Goal: Transaction & Acquisition: Purchase product/service

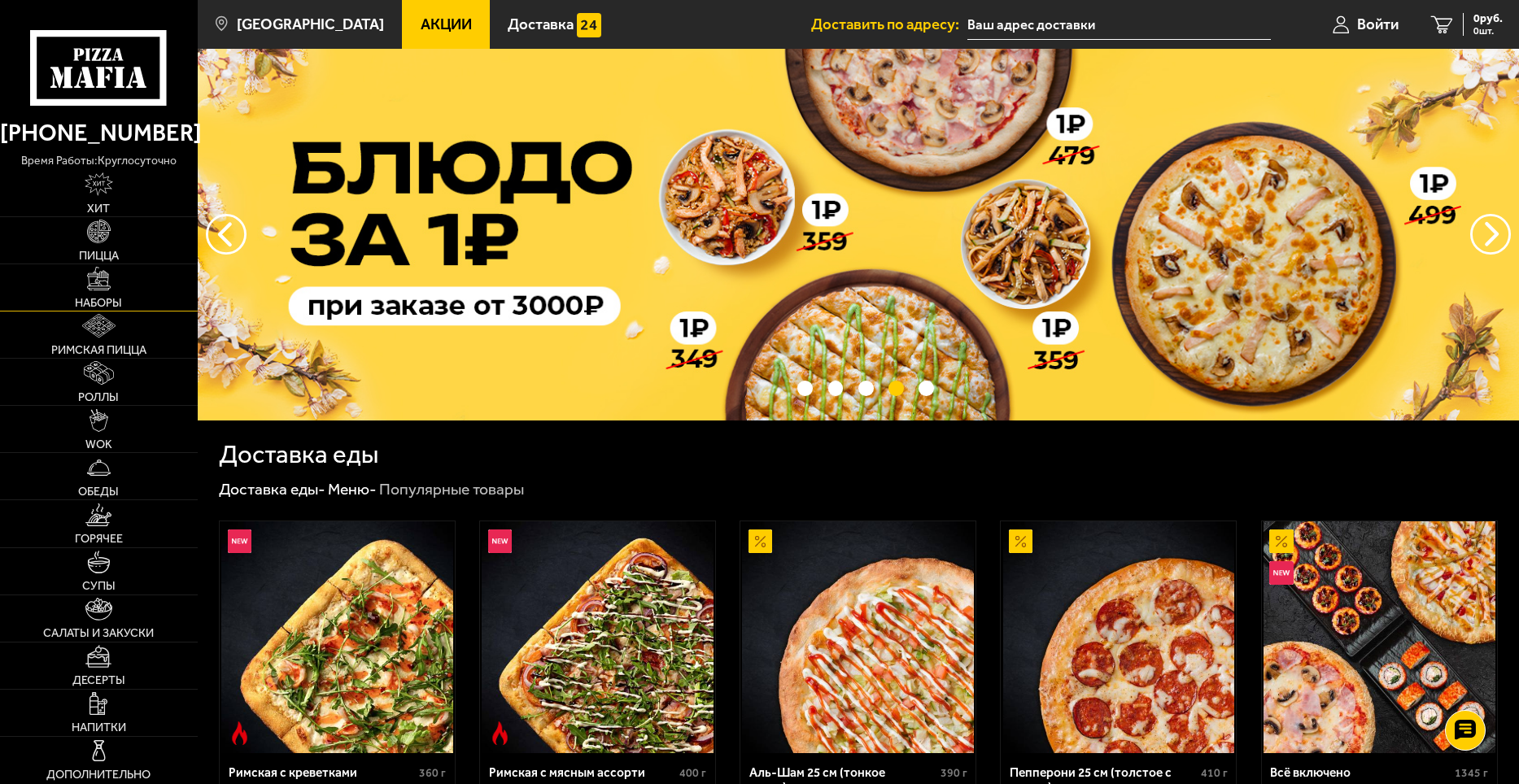
click at [91, 279] on img at bounding box center [99, 279] width 23 height 23
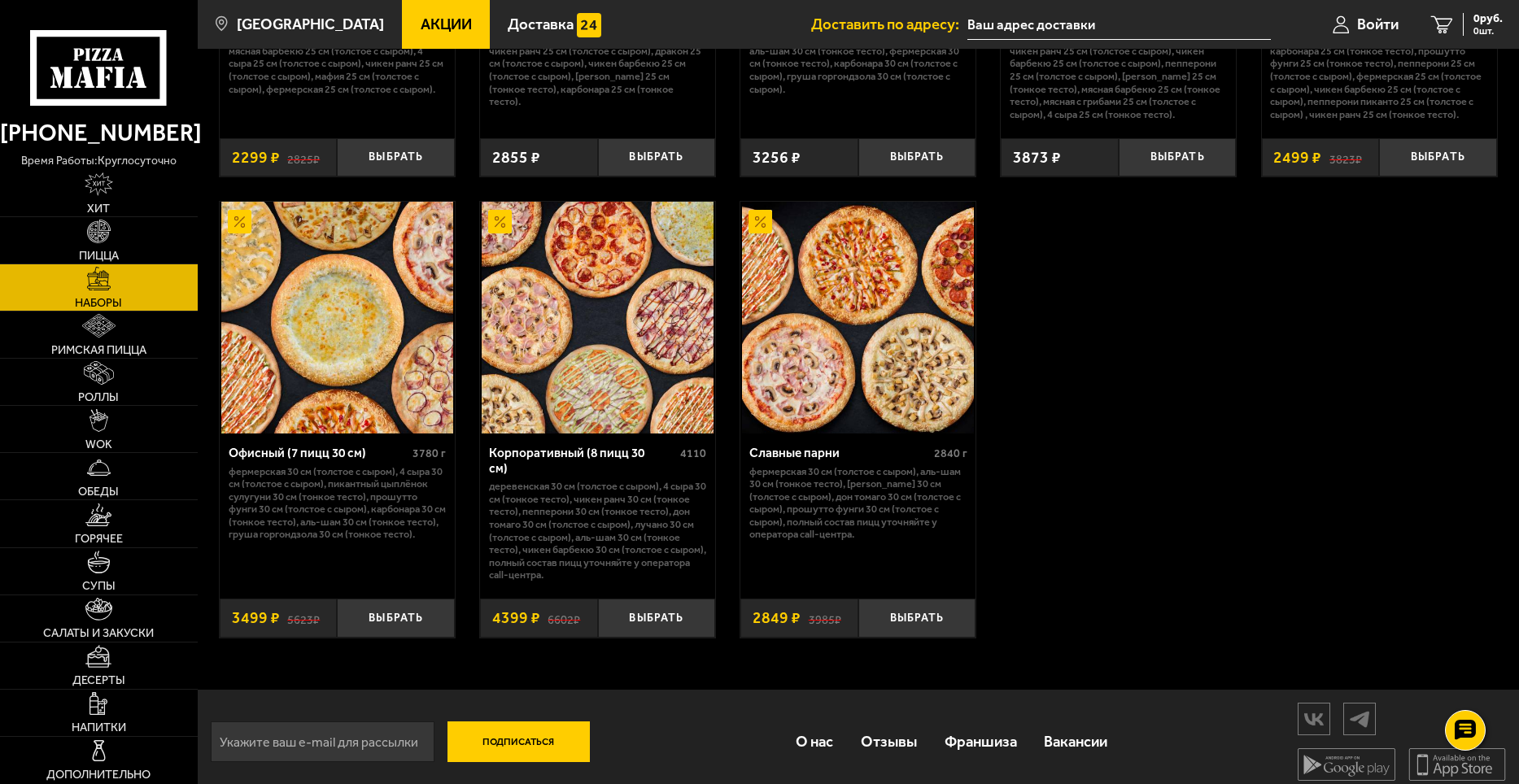
scroll to position [2412, 0]
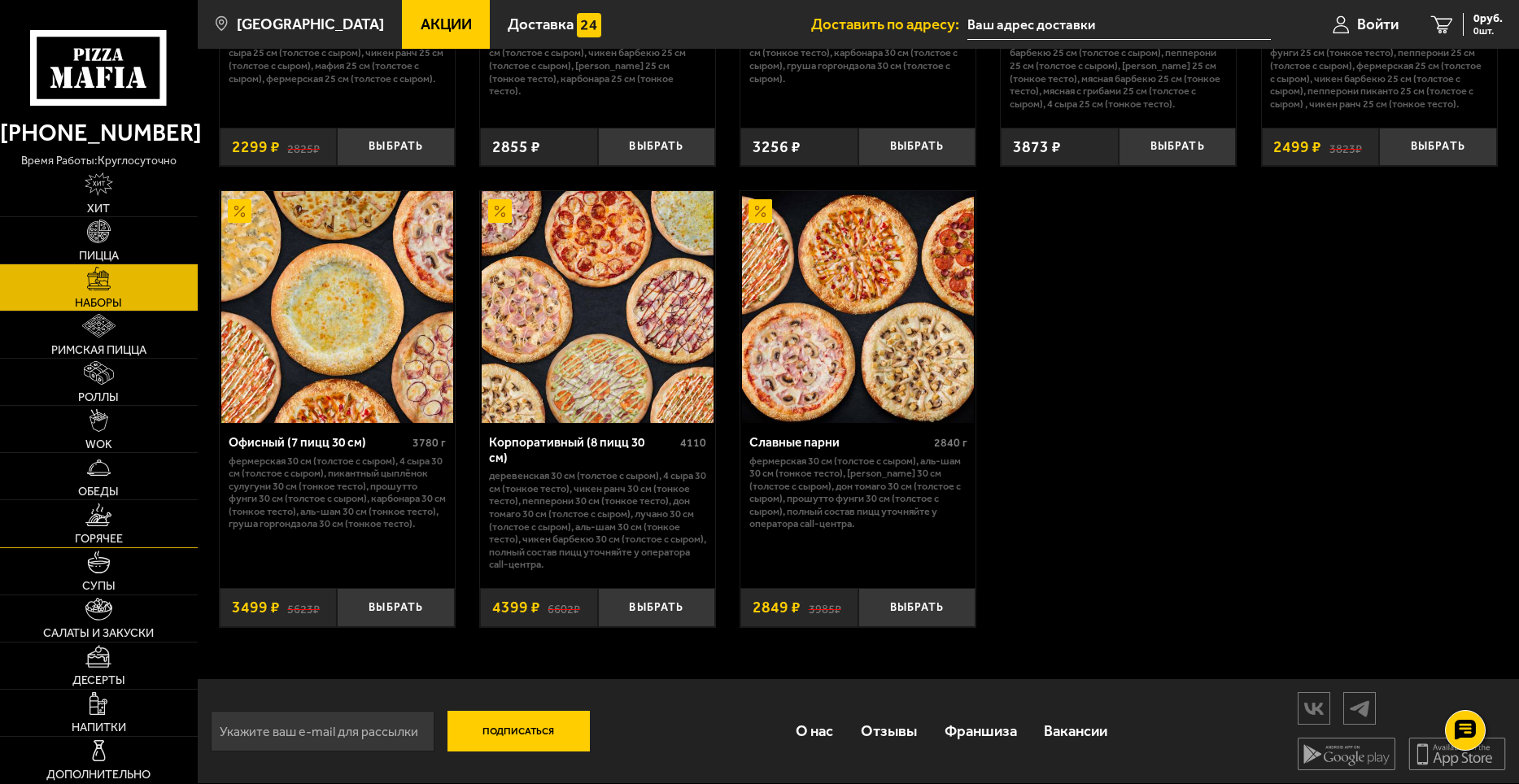
click at [83, 521] on link "Горячее" at bounding box center [99, 523] width 198 height 47
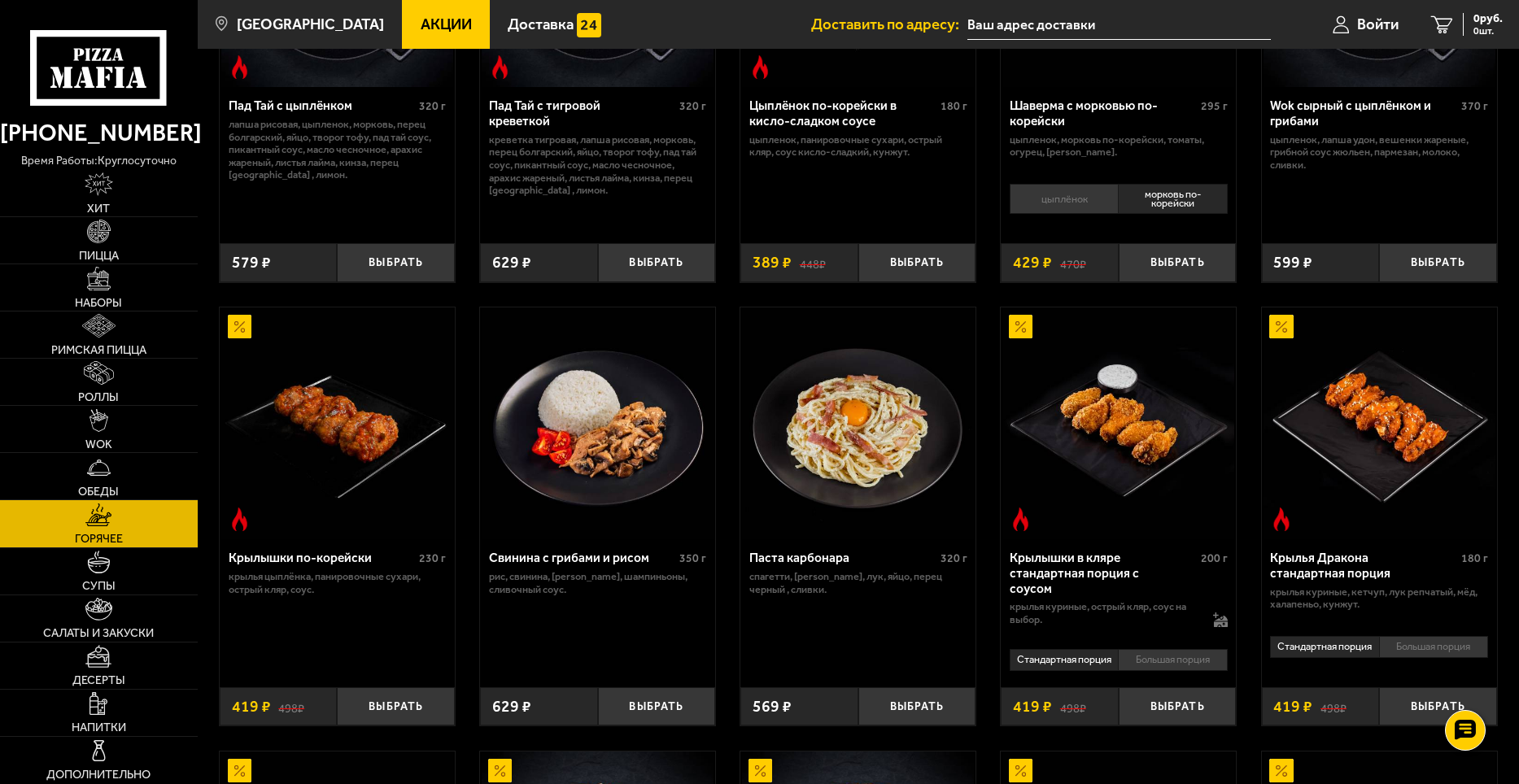
scroll to position [302, 0]
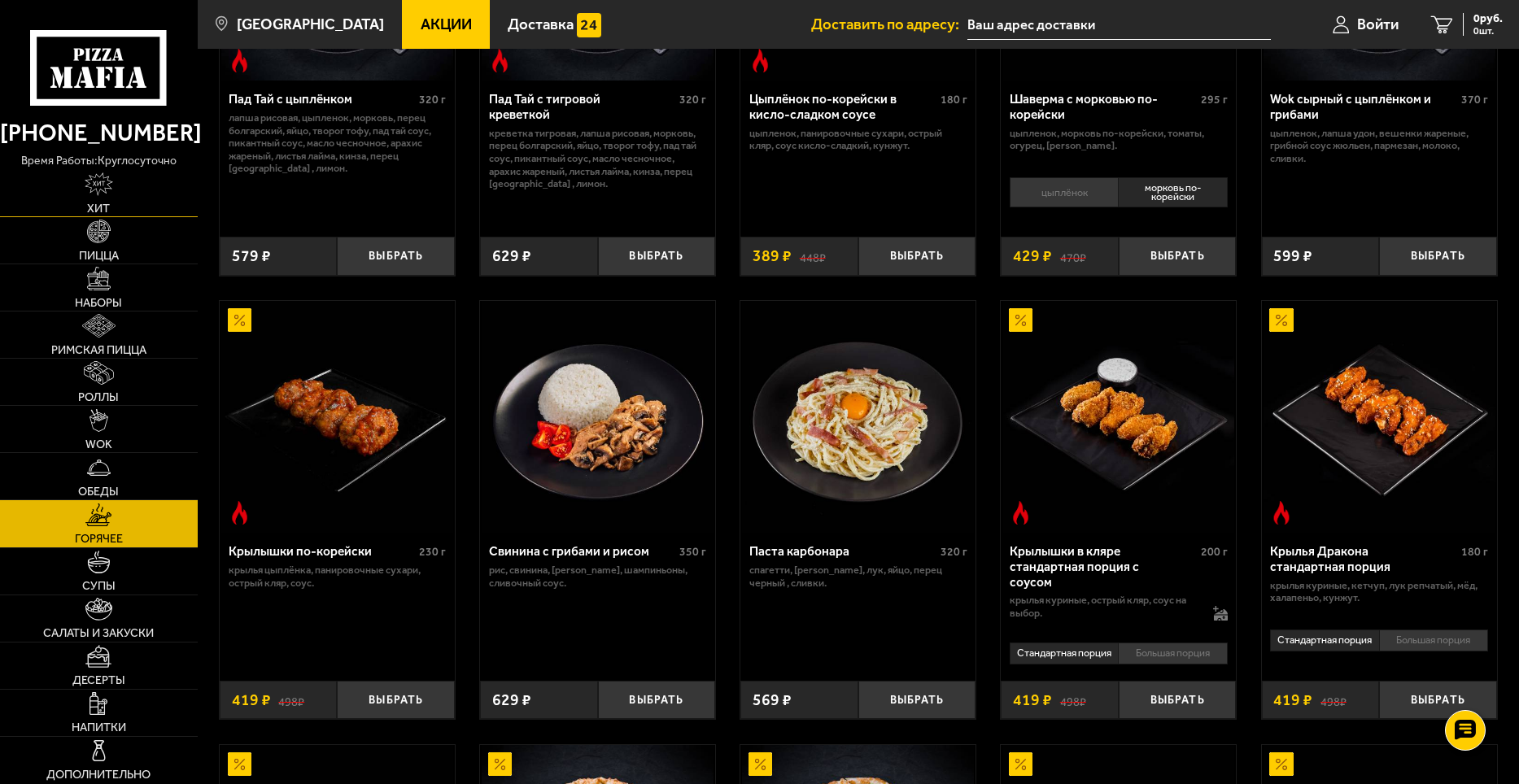
click at [115, 199] on link "Хит" at bounding box center [99, 194] width 198 height 47
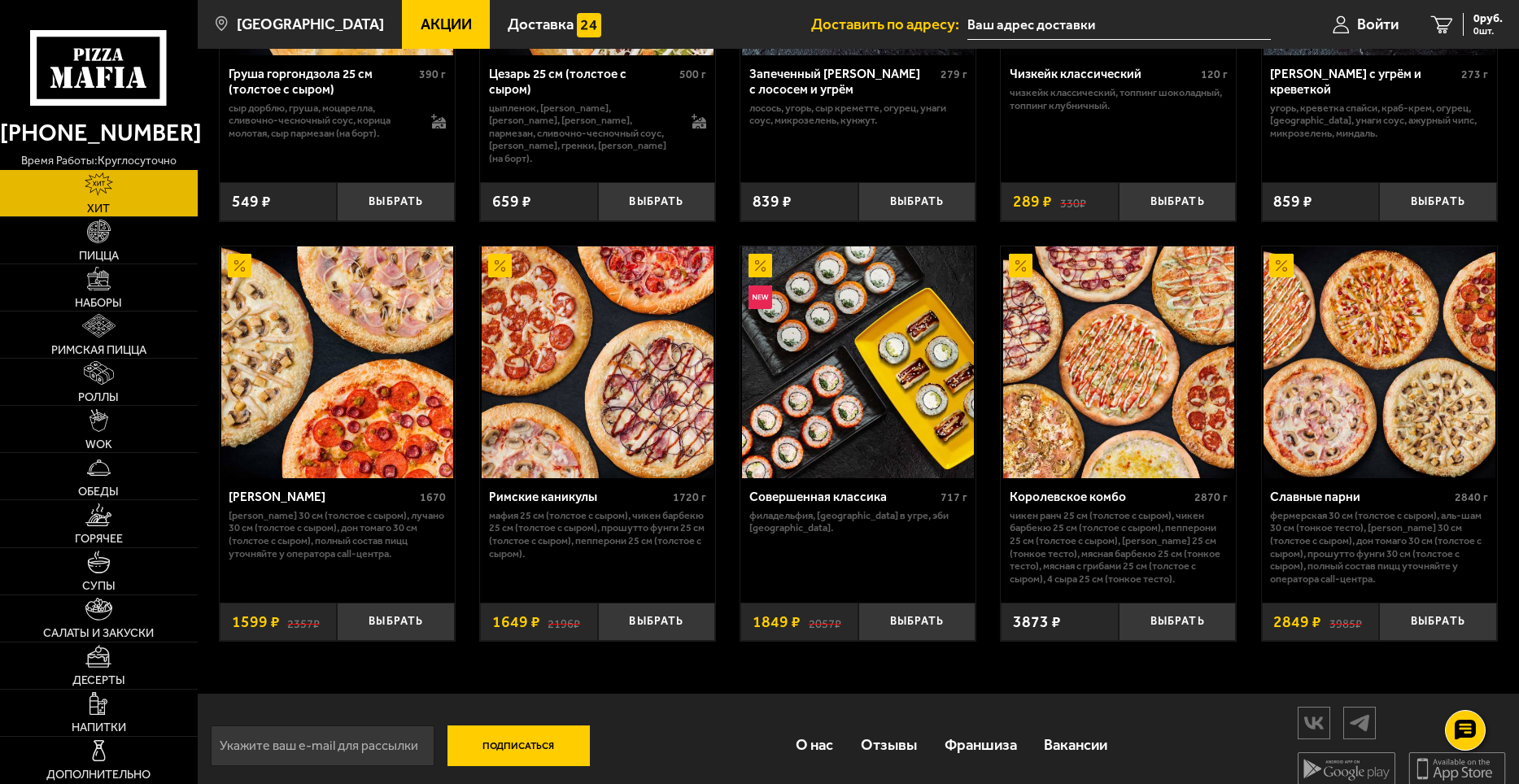
scroll to position [771, 0]
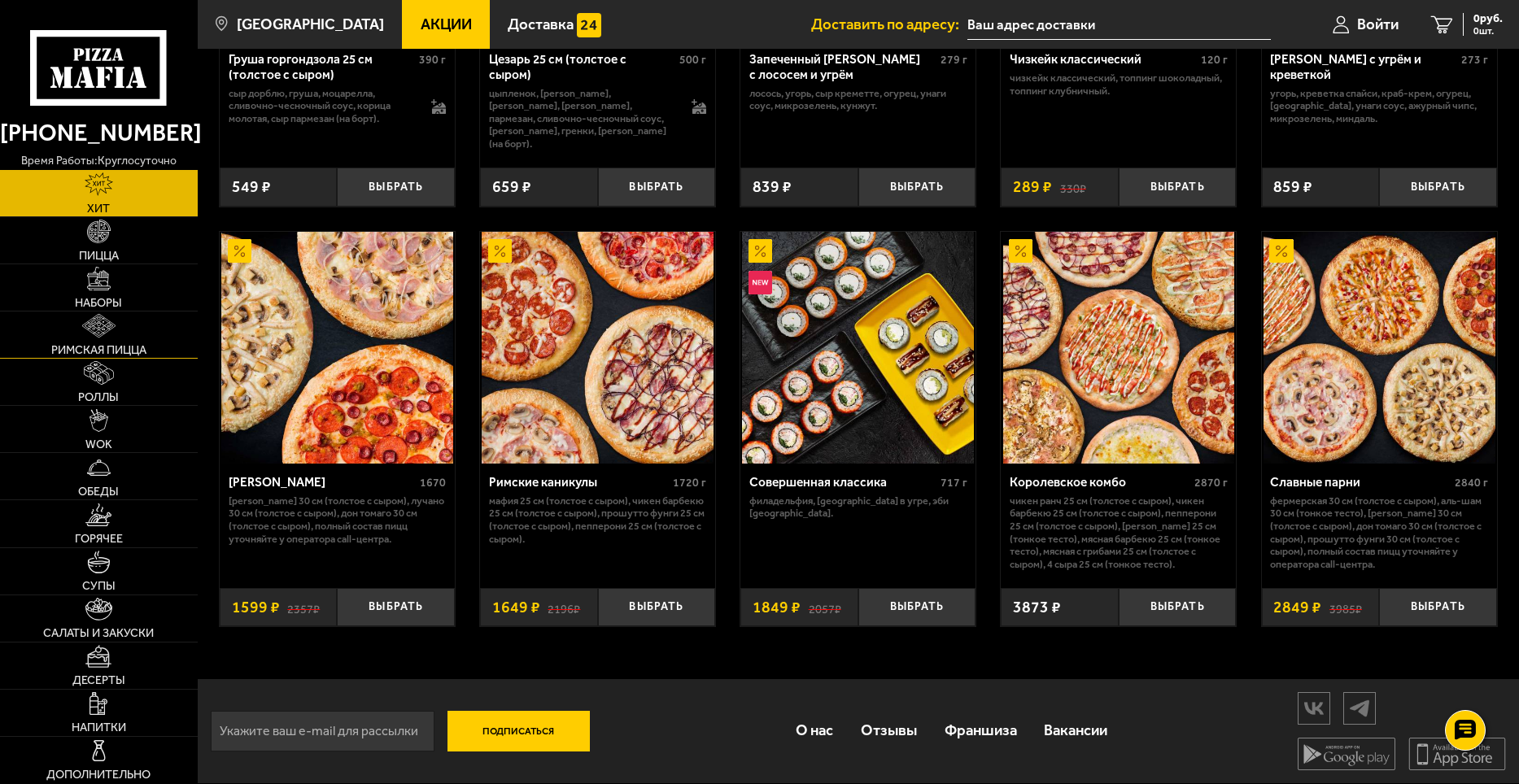
click at [95, 340] on link "Римская пицца" at bounding box center [99, 335] width 198 height 47
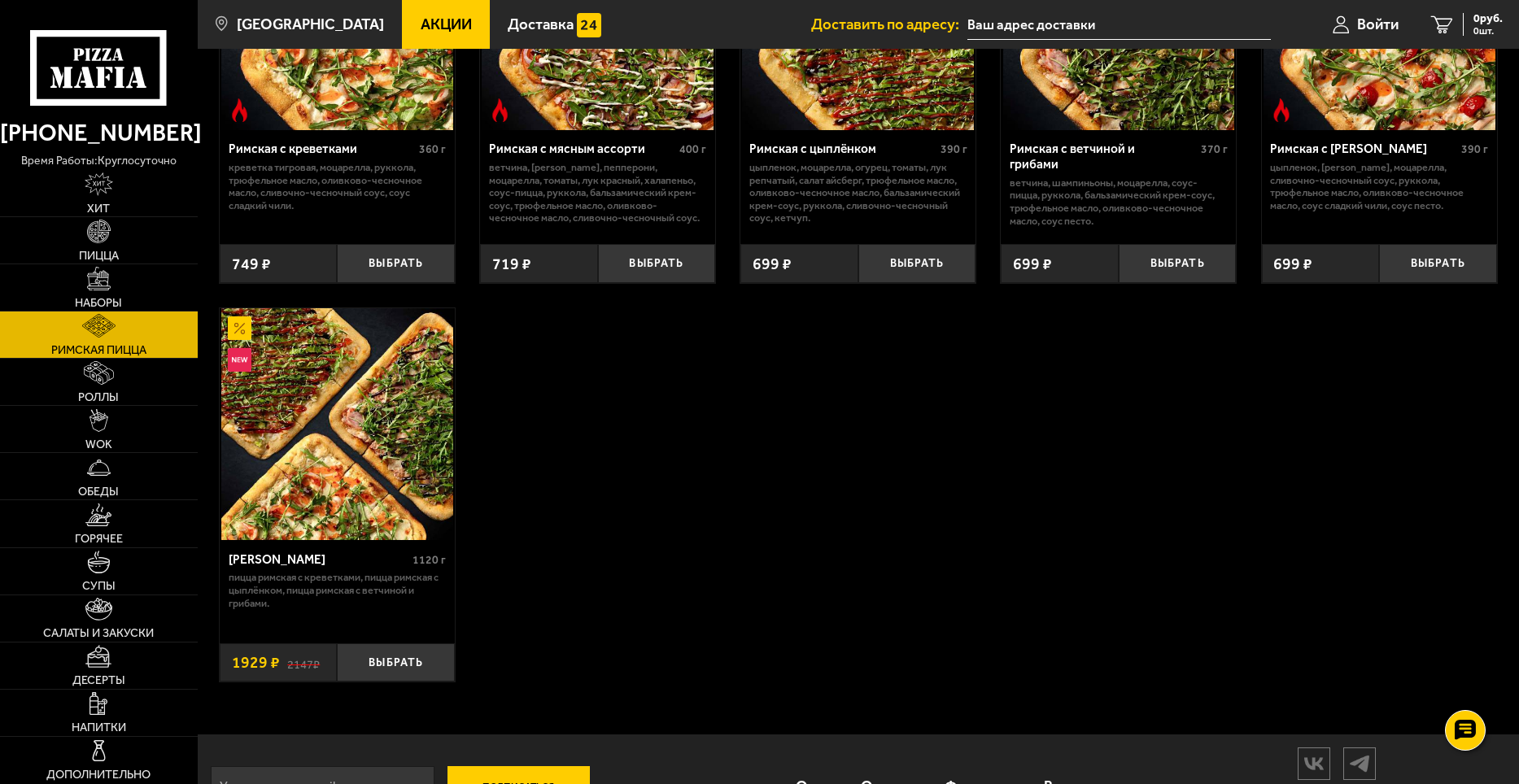
scroll to position [310, 0]
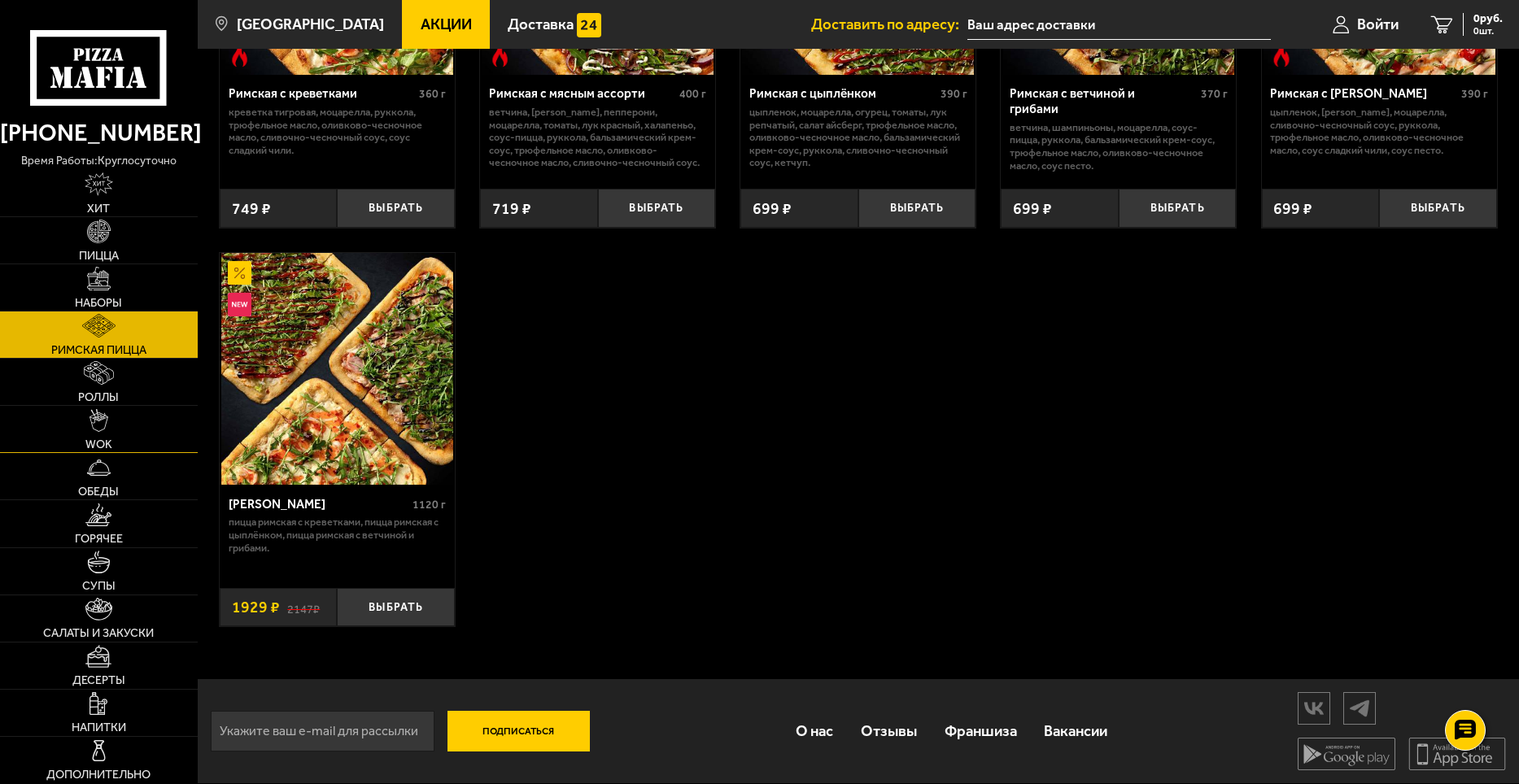
click at [105, 438] on span "WOK" at bounding box center [99, 444] width 27 height 12
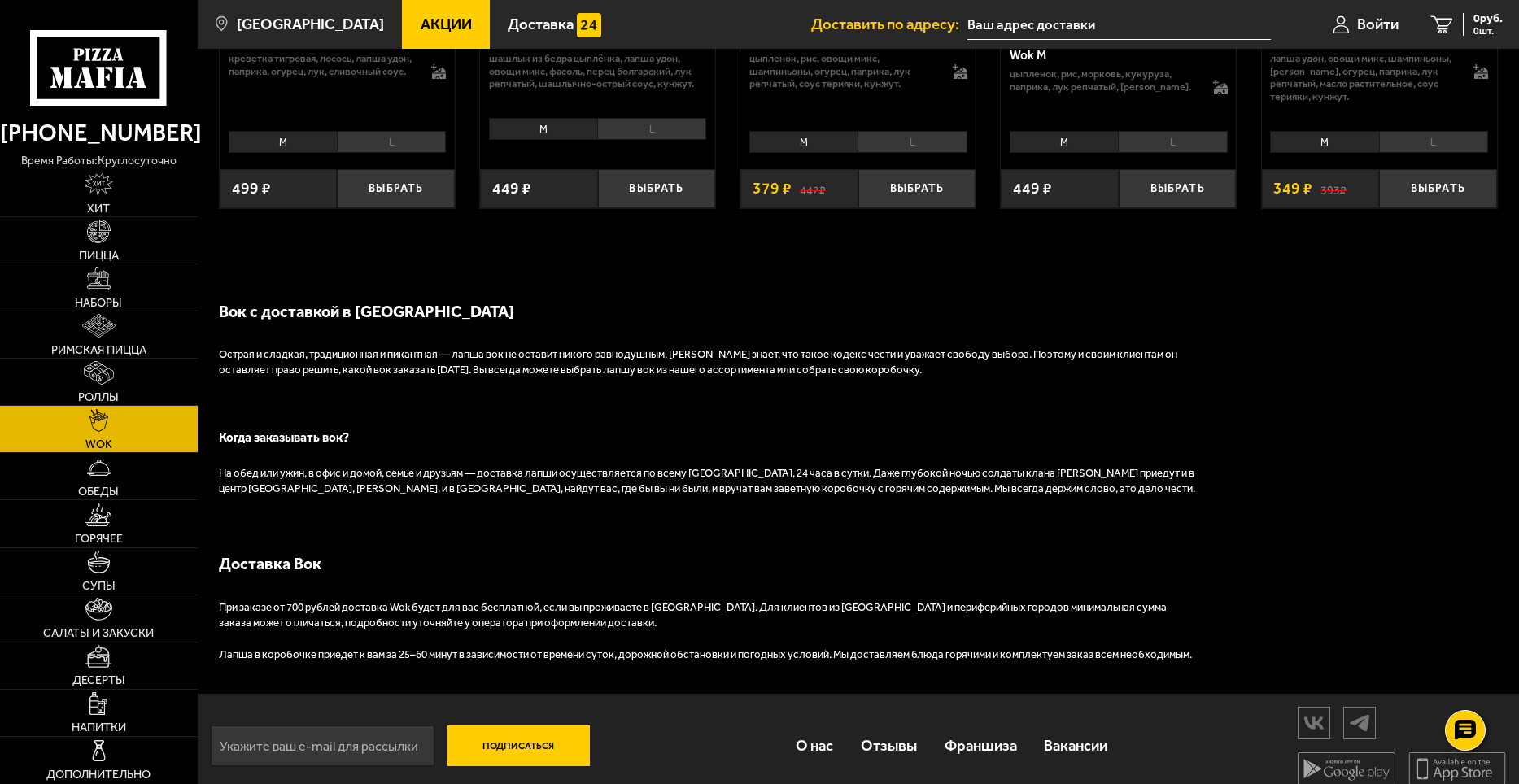
scroll to position [1248, 0]
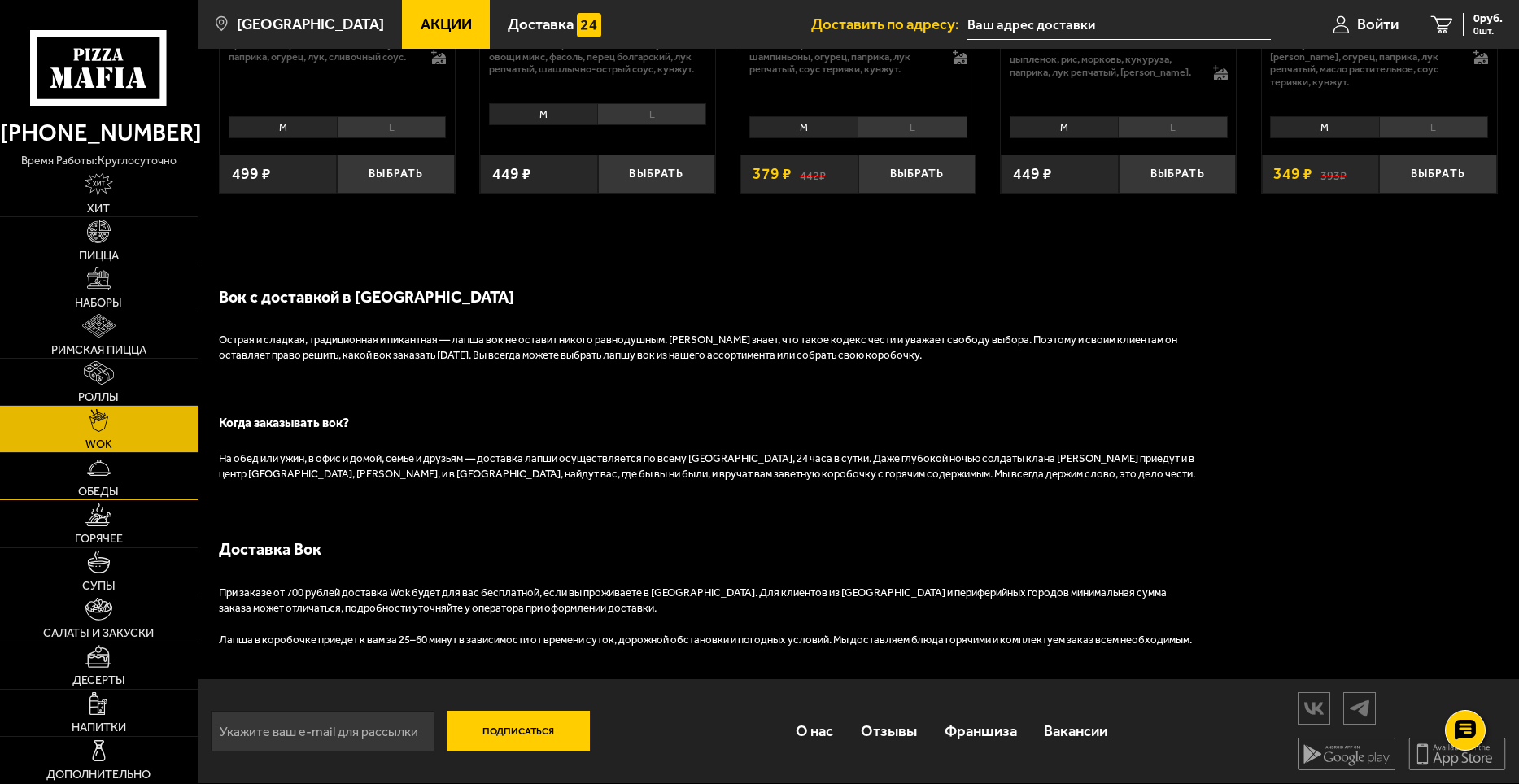
click at [99, 486] on span "Обеды" at bounding box center [98, 491] width 40 height 12
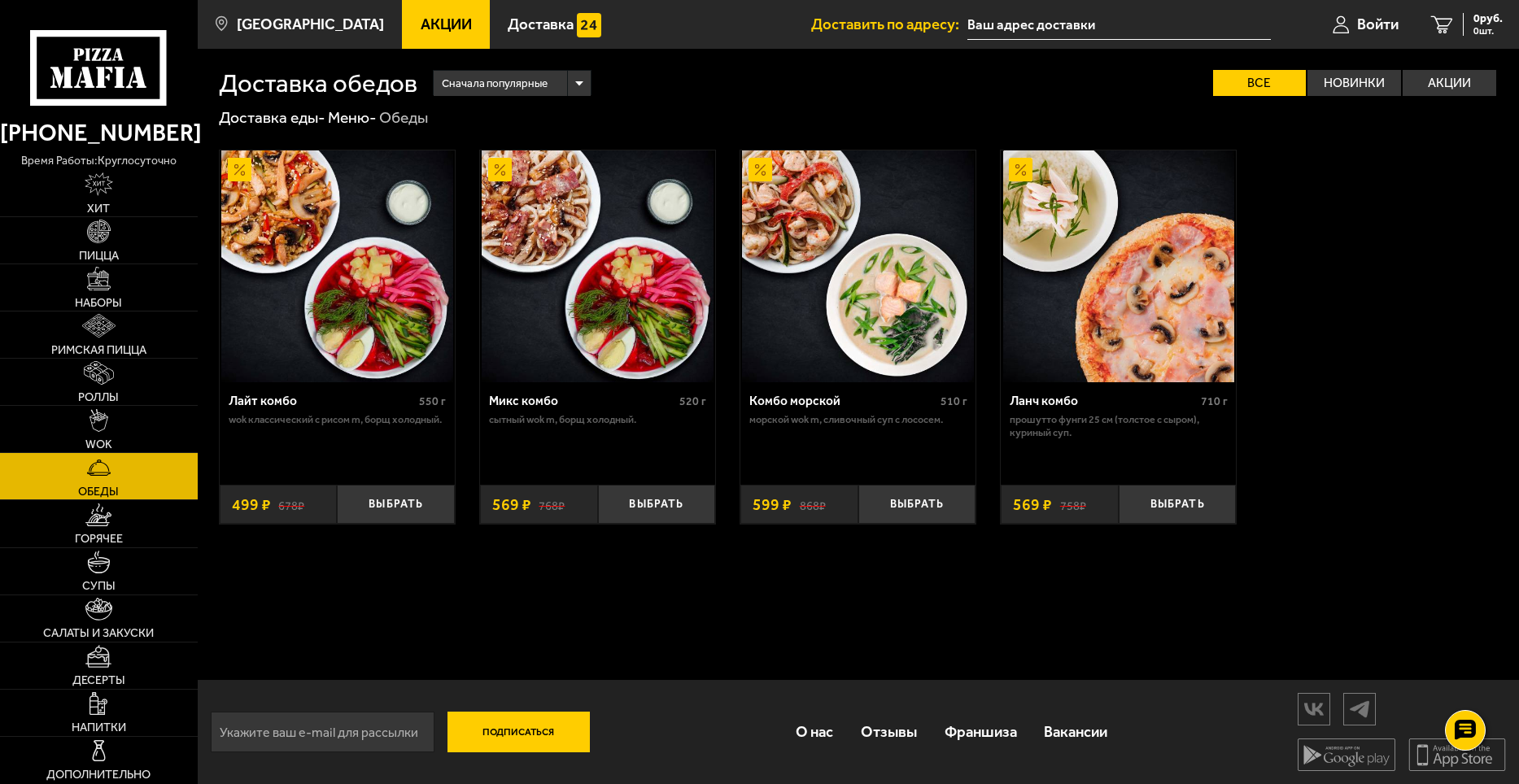
scroll to position [1, 0]
click at [106, 534] on span "Горячее" at bounding box center [99, 538] width 48 height 12
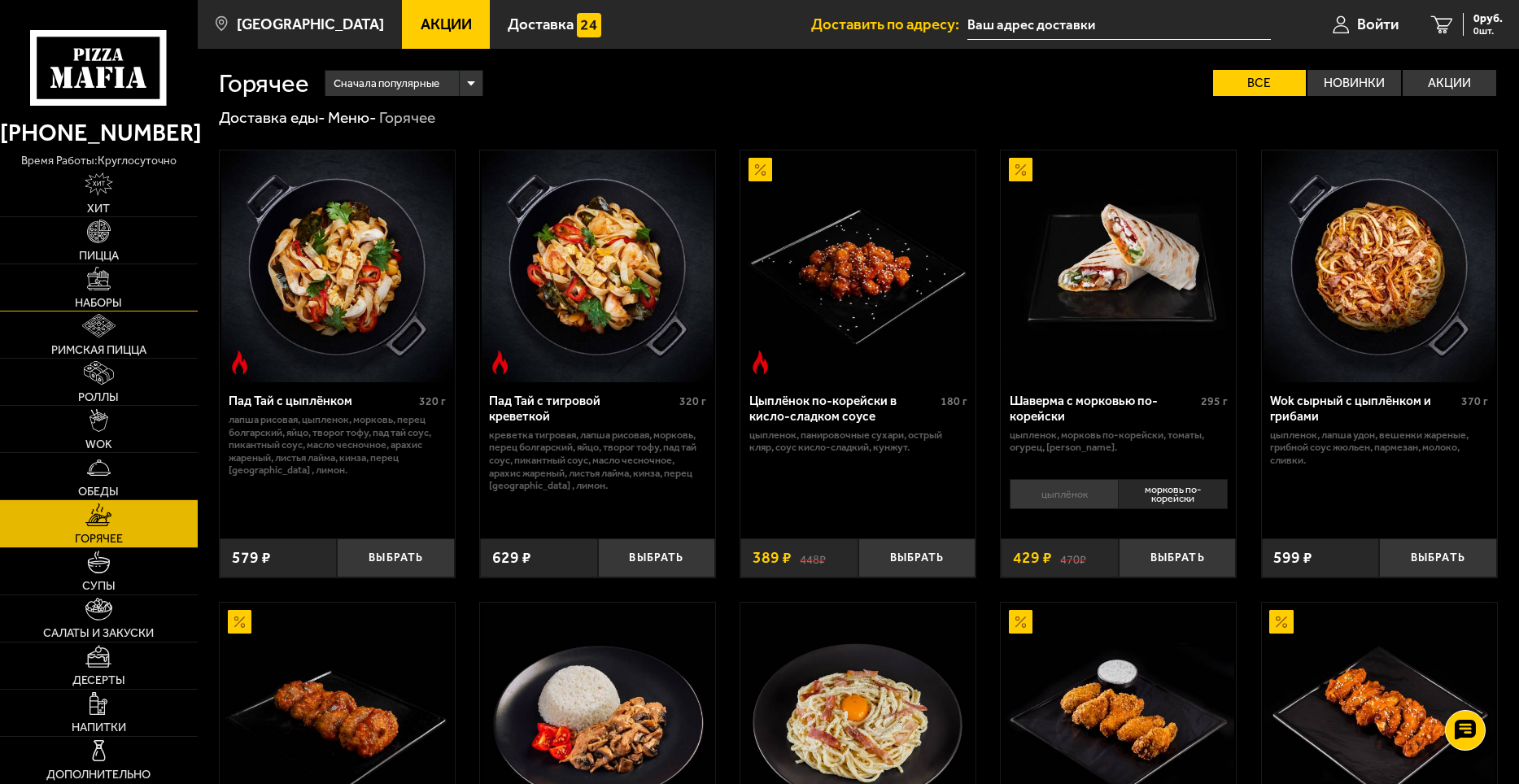
click at [84, 286] on link "Наборы" at bounding box center [99, 288] width 198 height 47
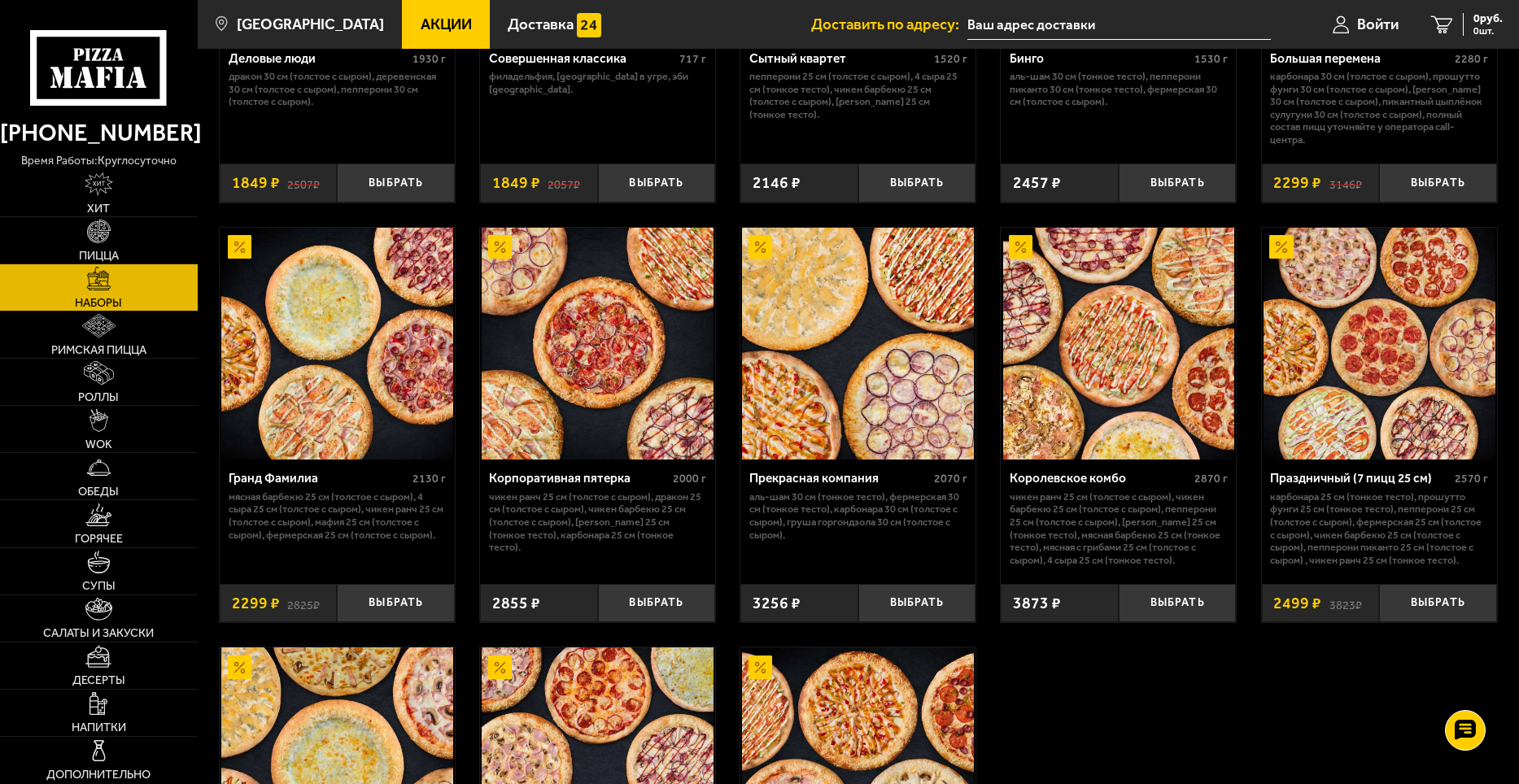
scroll to position [1952, 0]
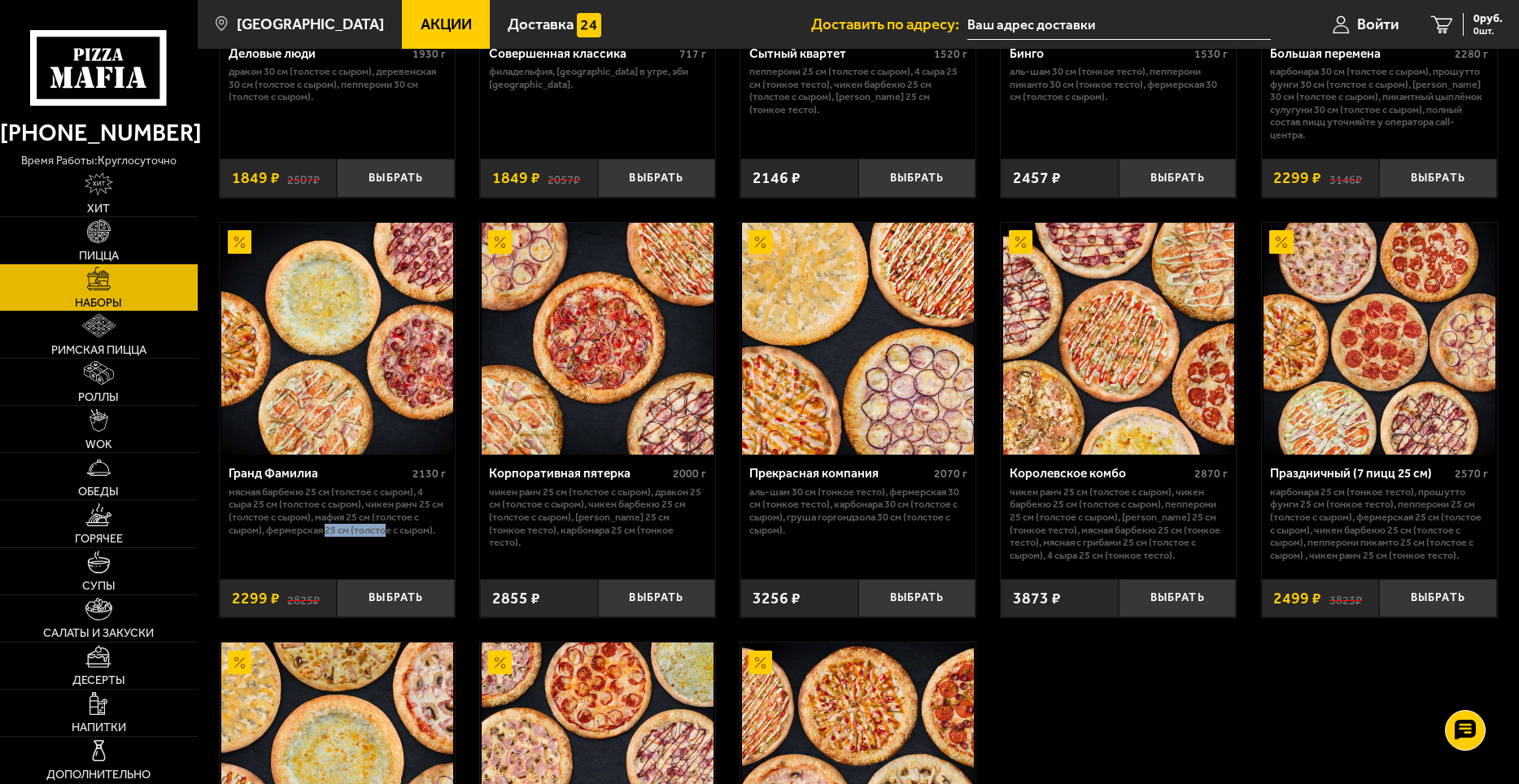
drag, startPoint x: 327, startPoint y: 533, endPoint x: 388, endPoint y: 537, distance: 61.1
click at [388, 536] on p "Мясная Барбекю 25 см (толстое с сыром), 4 сыра 25 см (толстое с сыром), Чикен Р…" at bounding box center [337, 511] width 218 height 50
drag, startPoint x: 547, startPoint y: 534, endPoint x: 634, endPoint y: 534, distance: 87.0
click at [634, 534] on p "Чикен Ранч 25 см (толстое с сыром), Дракон 25 см (толстое с сыром), Чикен Барбе…" at bounding box center [598, 517] width 218 height 64
click at [786, 499] on p "Аль-Шам 30 см (тонкое тесто), Фермерская 30 см (тонкое тесто), Карбонара 30 см …" at bounding box center [858, 511] width 218 height 50
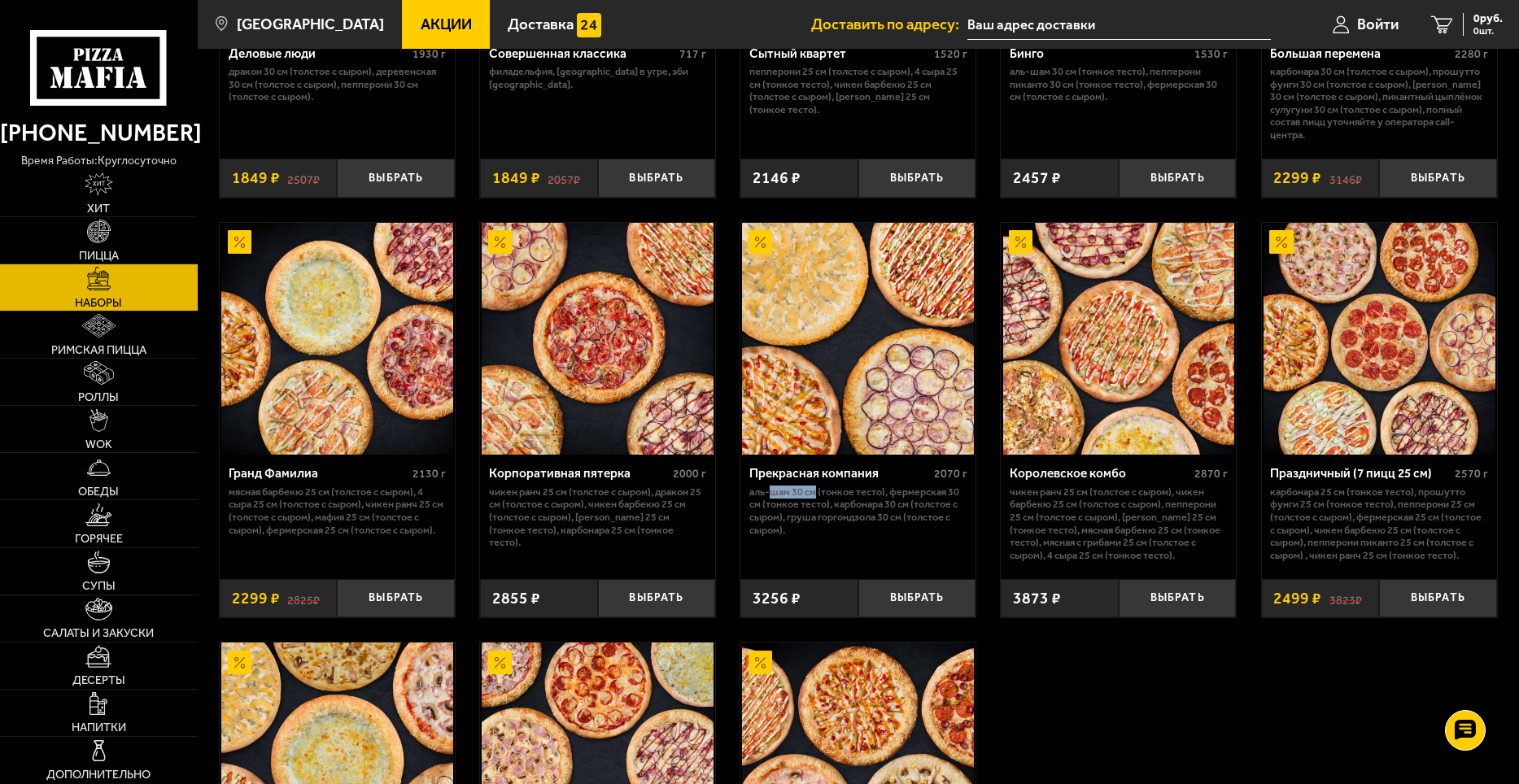
drag, startPoint x: 772, startPoint y: 499, endPoint x: 816, endPoint y: 495, distance: 44.2
click at [816, 495] on p "Аль-Шам 30 см (тонкое тесто), Фермерская 30 см (тонкое тесто), Карбонара 30 см …" at bounding box center [858, 511] width 218 height 50
click at [793, 513] on p "Аль-Шам 30 см (тонкое тесто), Фермерская 30 см (тонкое тесто), Карбонара 30 см …" at bounding box center [858, 511] width 218 height 50
click at [835, 507] on p "Аль-Шам 30 см (тонкое тесто), Фермерская 30 см (тонкое тесто), Карбонара 30 см …" at bounding box center [858, 511] width 218 height 50
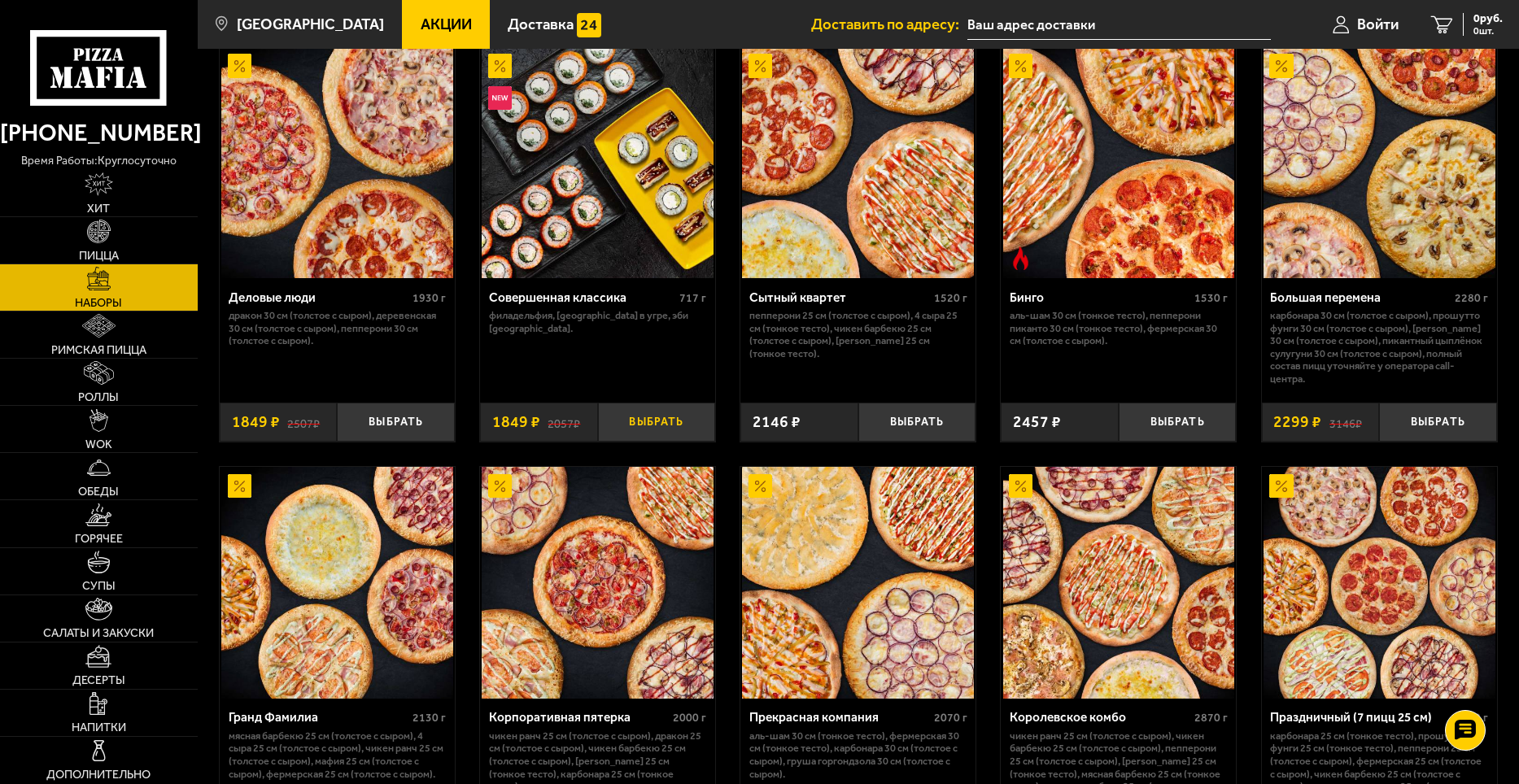
scroll to position [1627, 0]
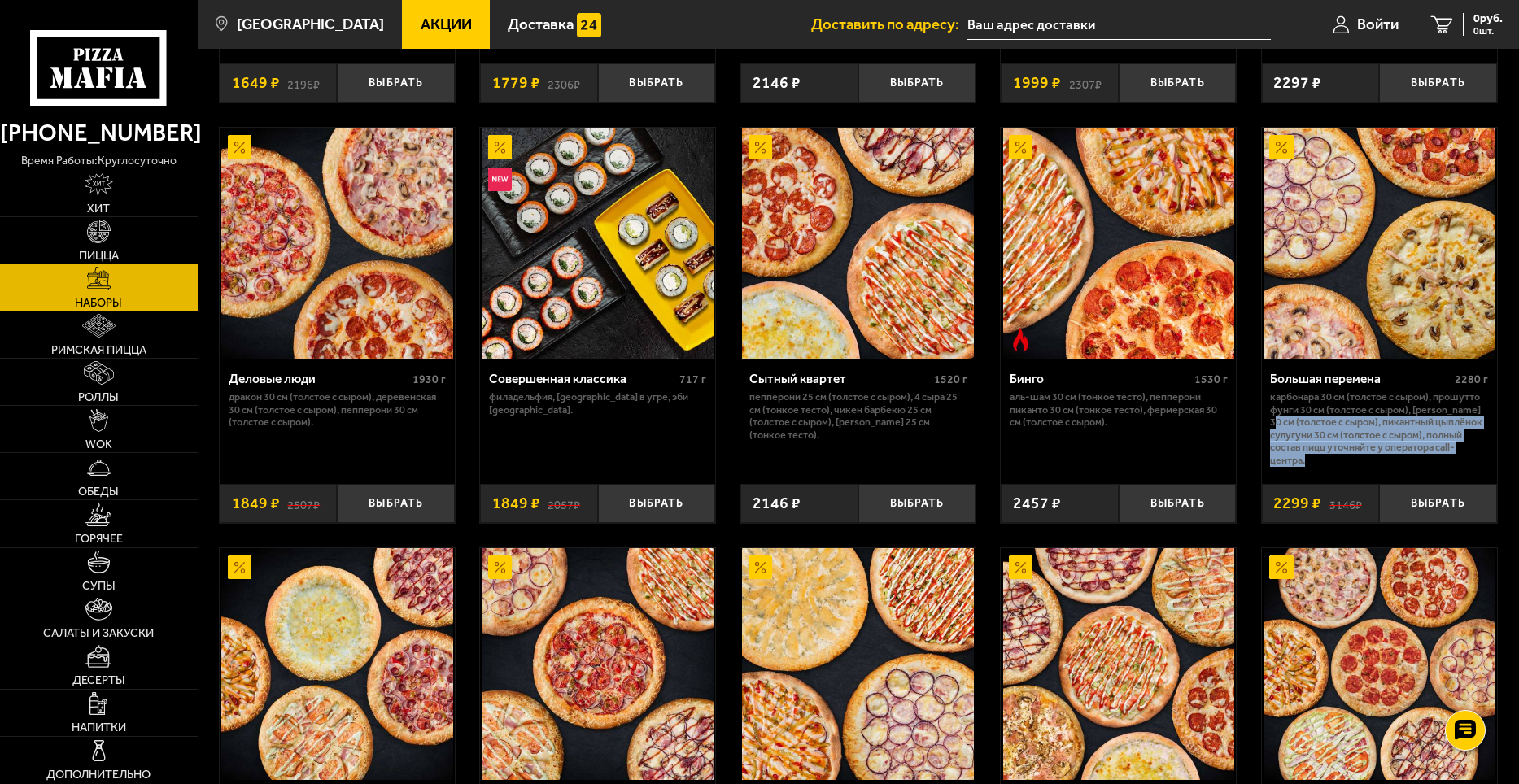
drag, startPoint x: 1326, startPoint y: 428, endPoint x: 1374, endPoint y: 462, distance: 58.8
click at [1374, 462] on p "Карбонара 30 см (толстое с сыром), Прошутто Фунги 30 см (толстое с сыром), [PER…" at bounding box center [1378, 428] width 218 height 75
click at [1350, 419] on p "Карбонара 30 см (толстое с сыром), Прошутто Фунги 30 см (толстое с сыром), [PER…" at bounding box center [1378, 428] width 218 height 75
click at [1415, 509] on button "Выбрать" at bounding box center [1438, 504] width 118 height 39
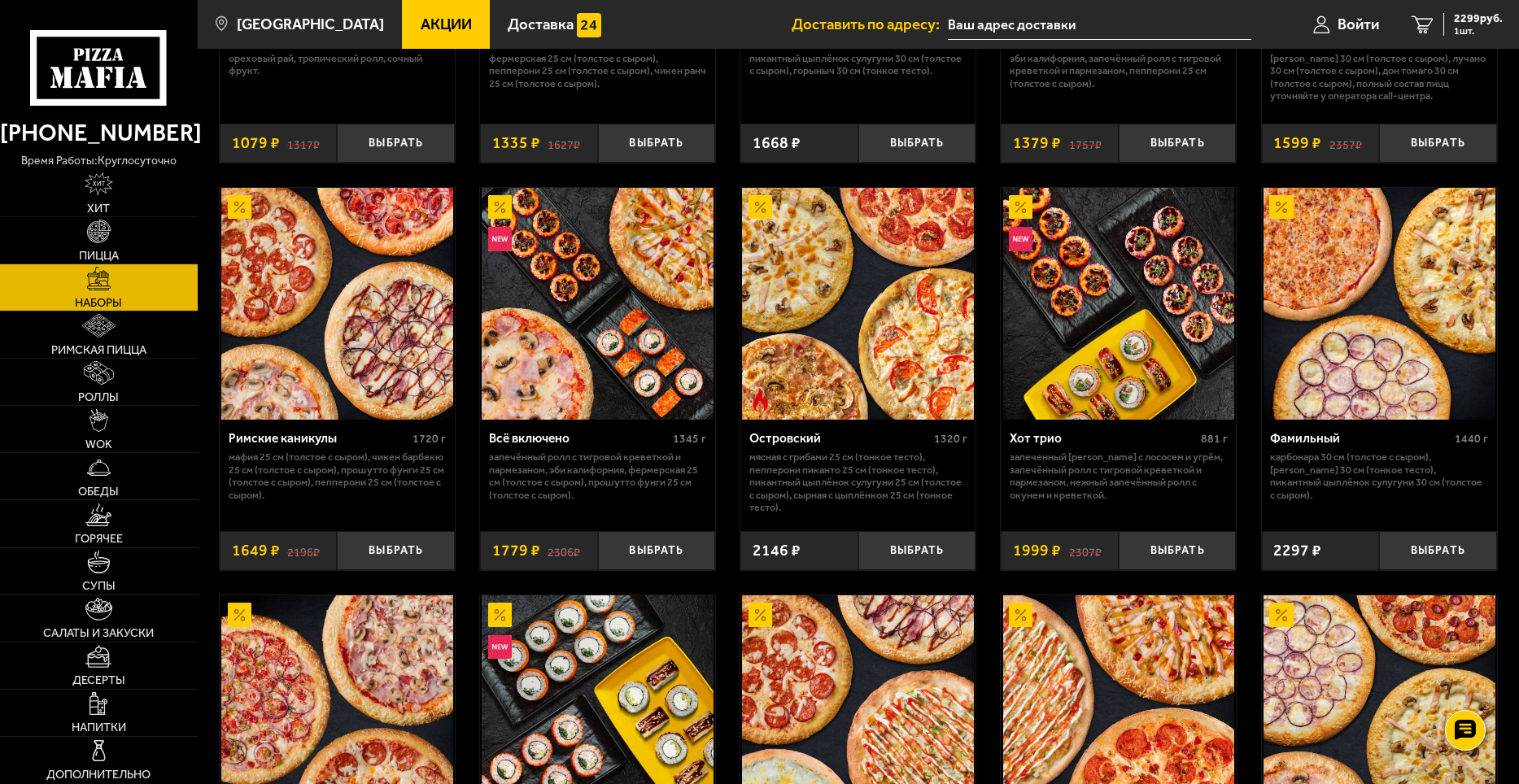
scroll to position [1139, 0]
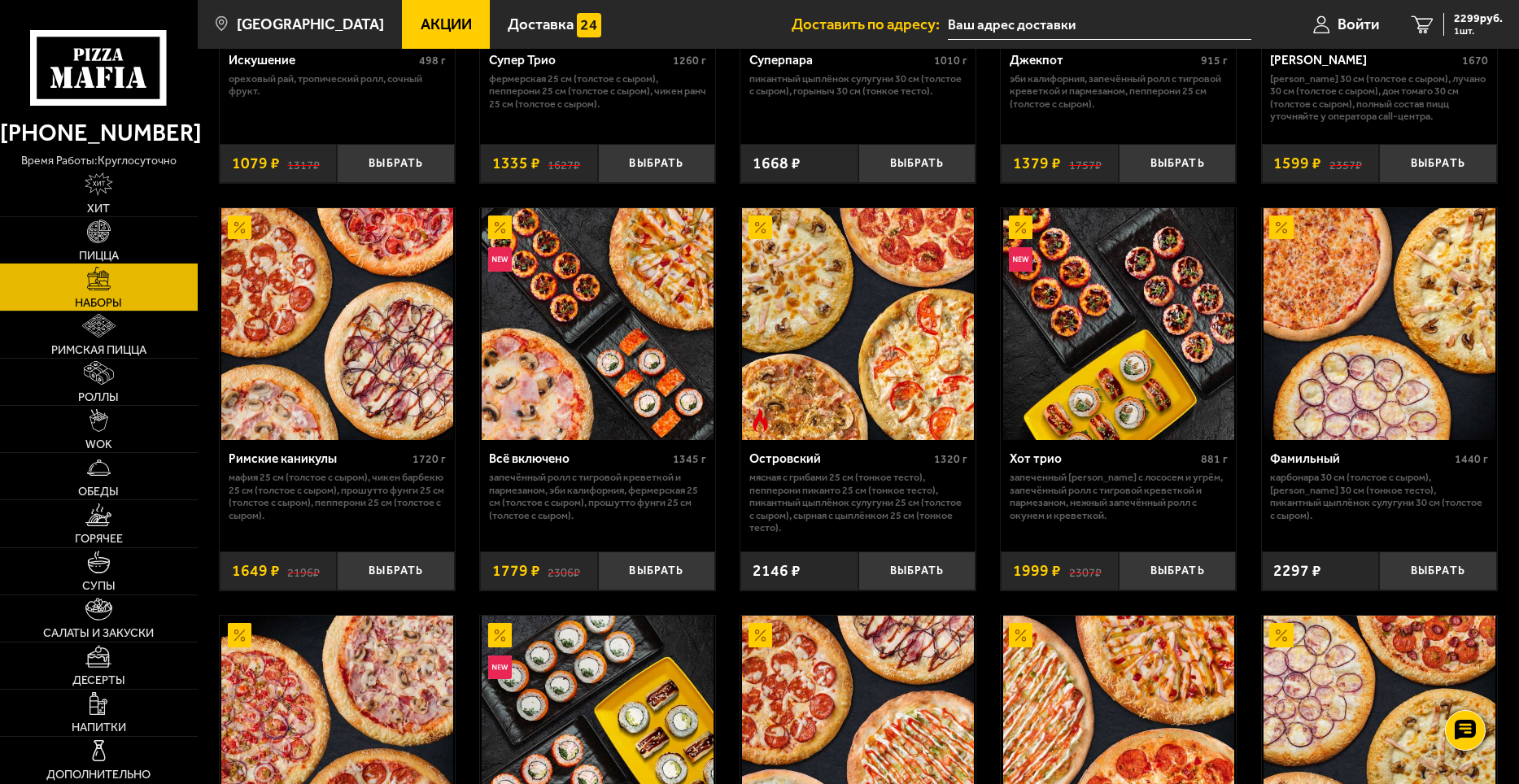
click at [114, 231] on link "Пицца" at bounding box center [99, 240] width 198 height 47
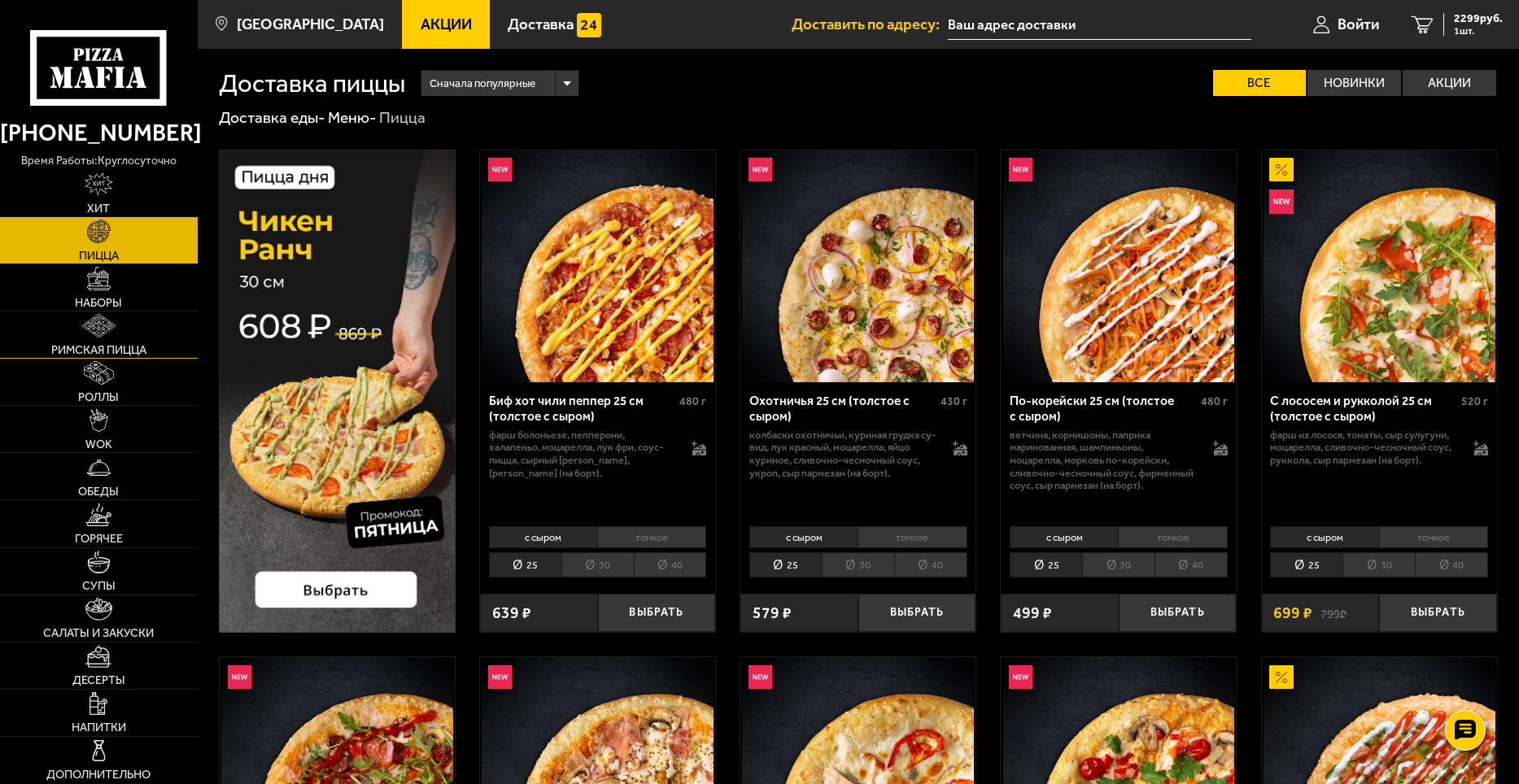
click at [95, 335] on img at bounding box center [99, 325] width 33 height 23
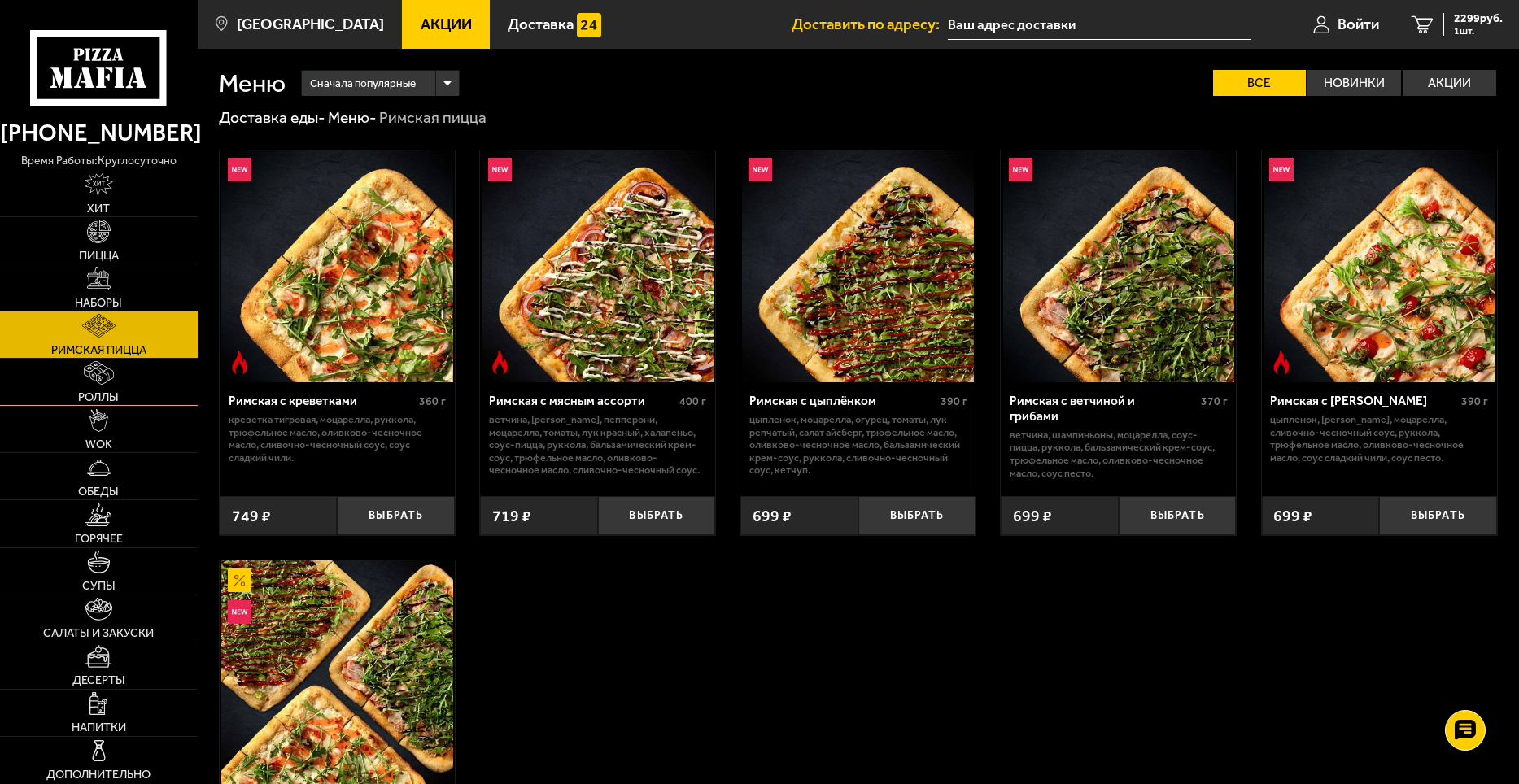
click at [116, 381] on link "Роллы" at bounding box center [99, 382] width 198 height 47
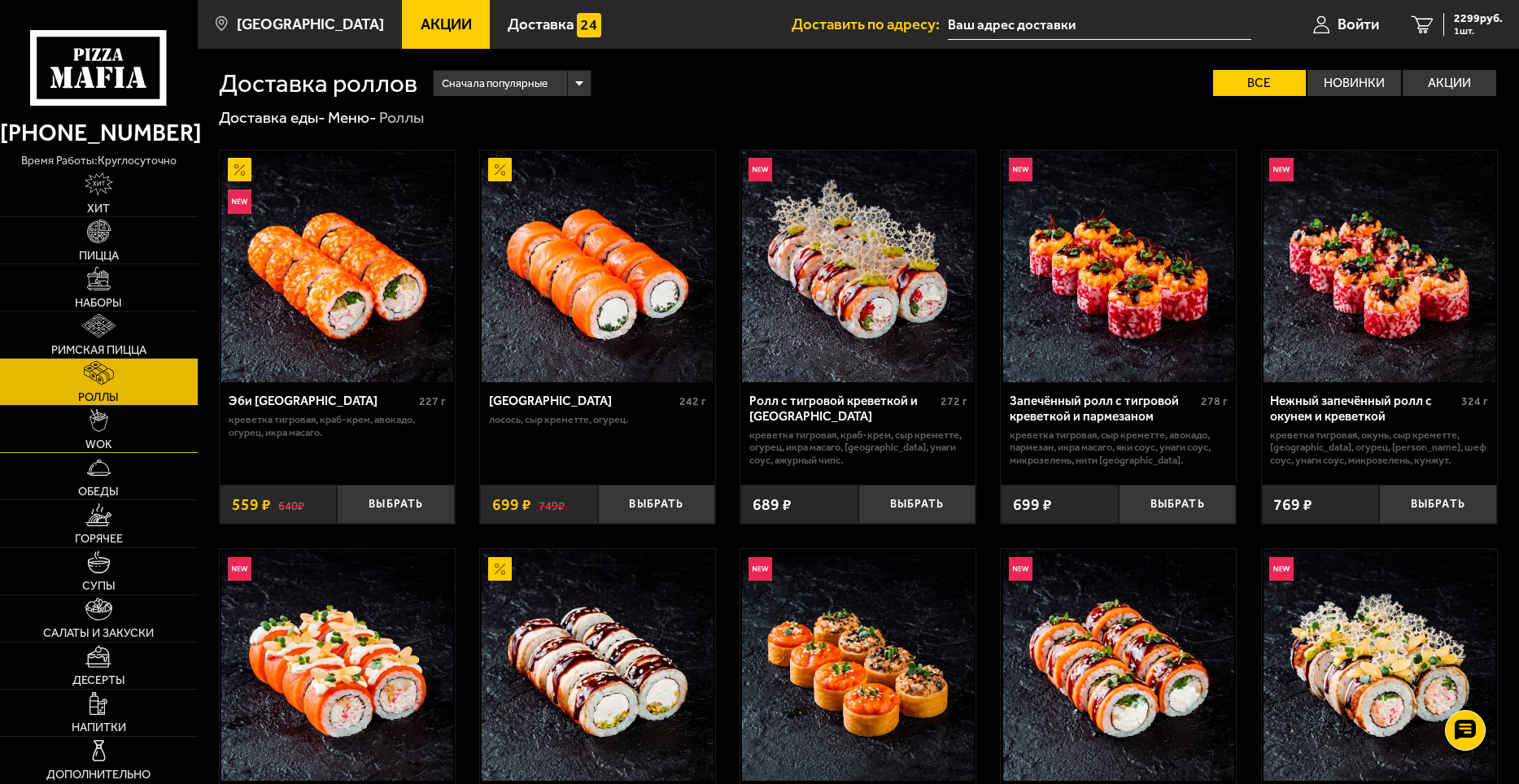
click at [102, 413] on img at bounding box center [99, 421] width 18 height 23
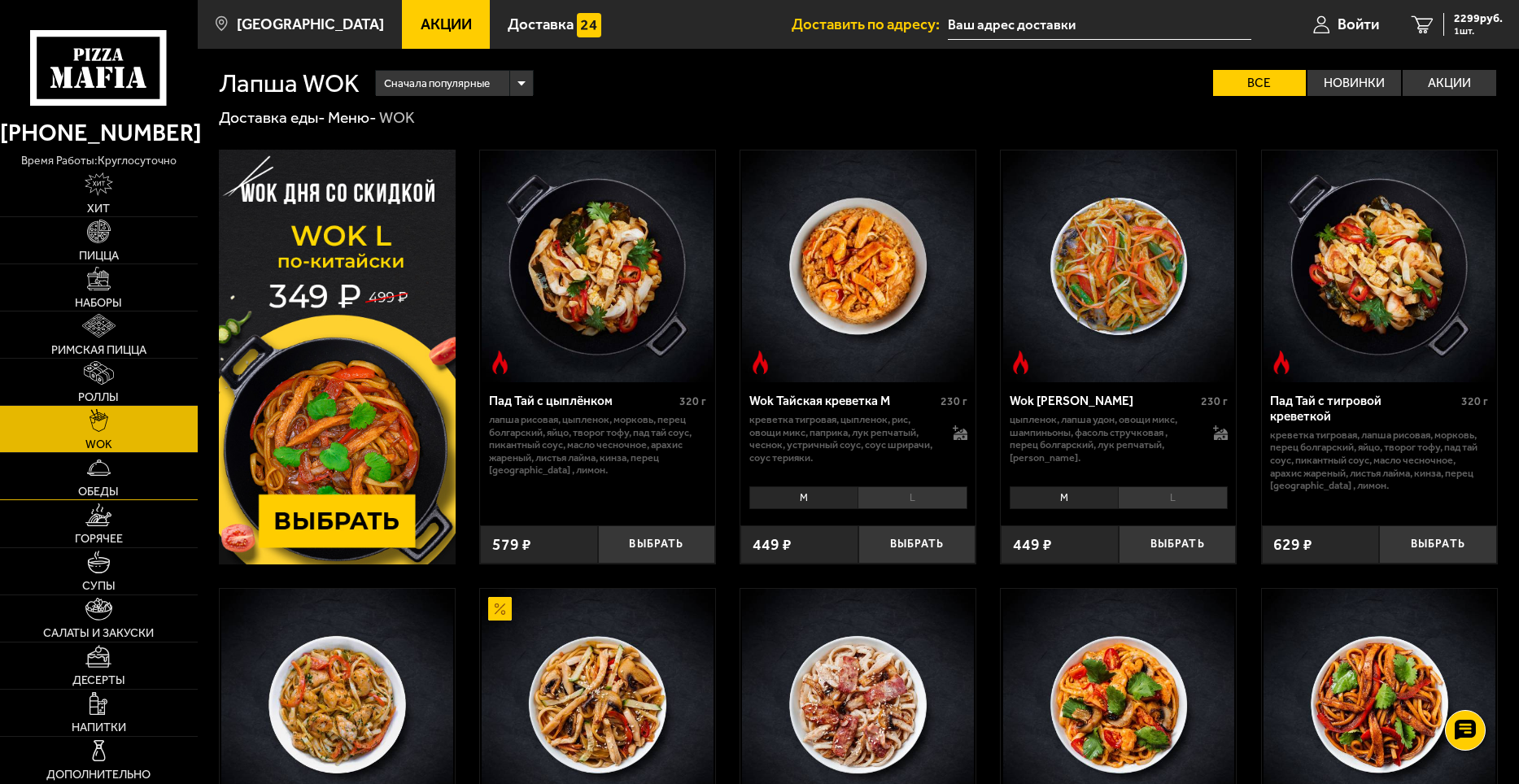
click at [96, 476] on img at bounding box center [99, 468] width 23 height 23
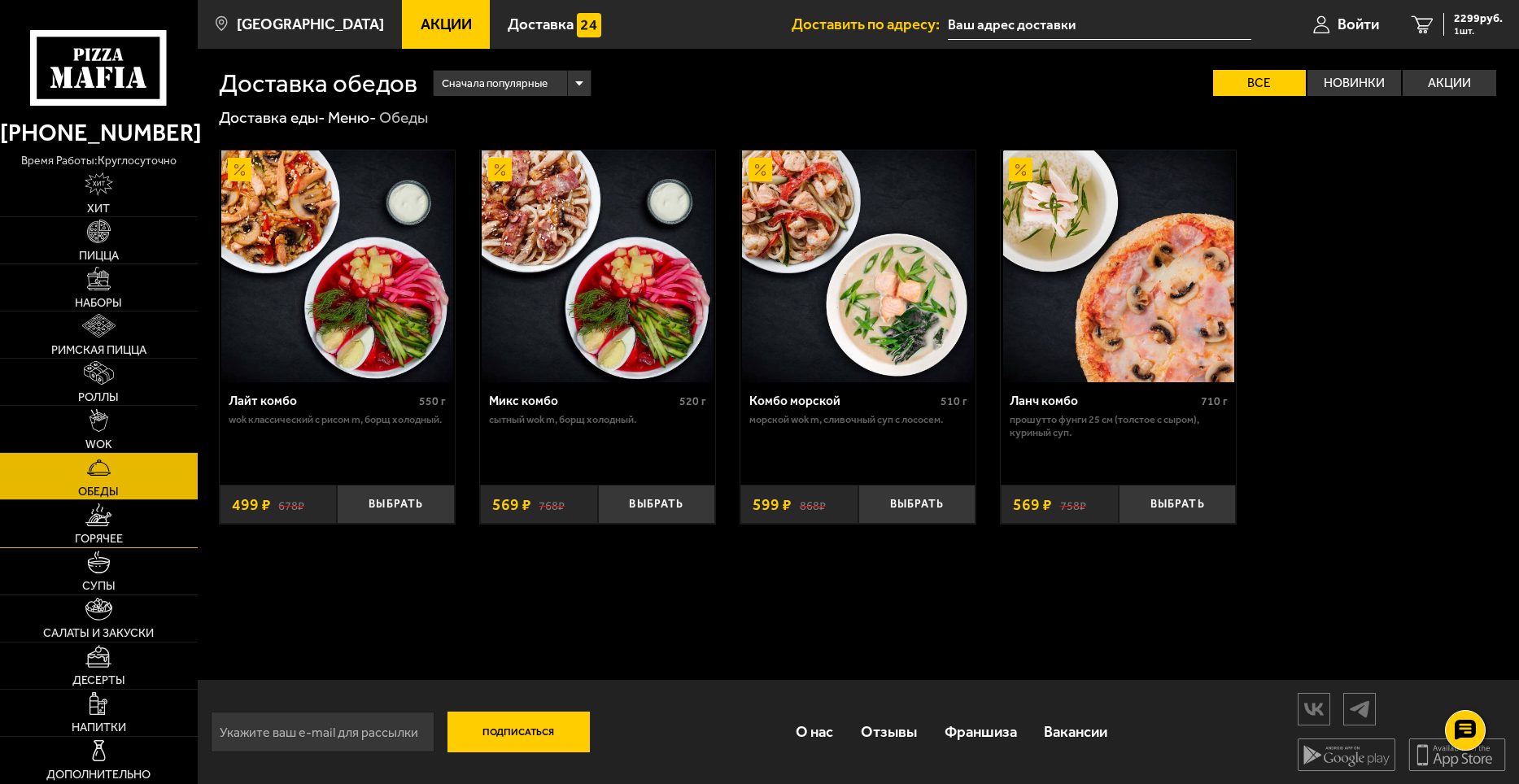
click at [83, 534] on span "Горячее" at bounding box center [99, 538] width 48 height 12
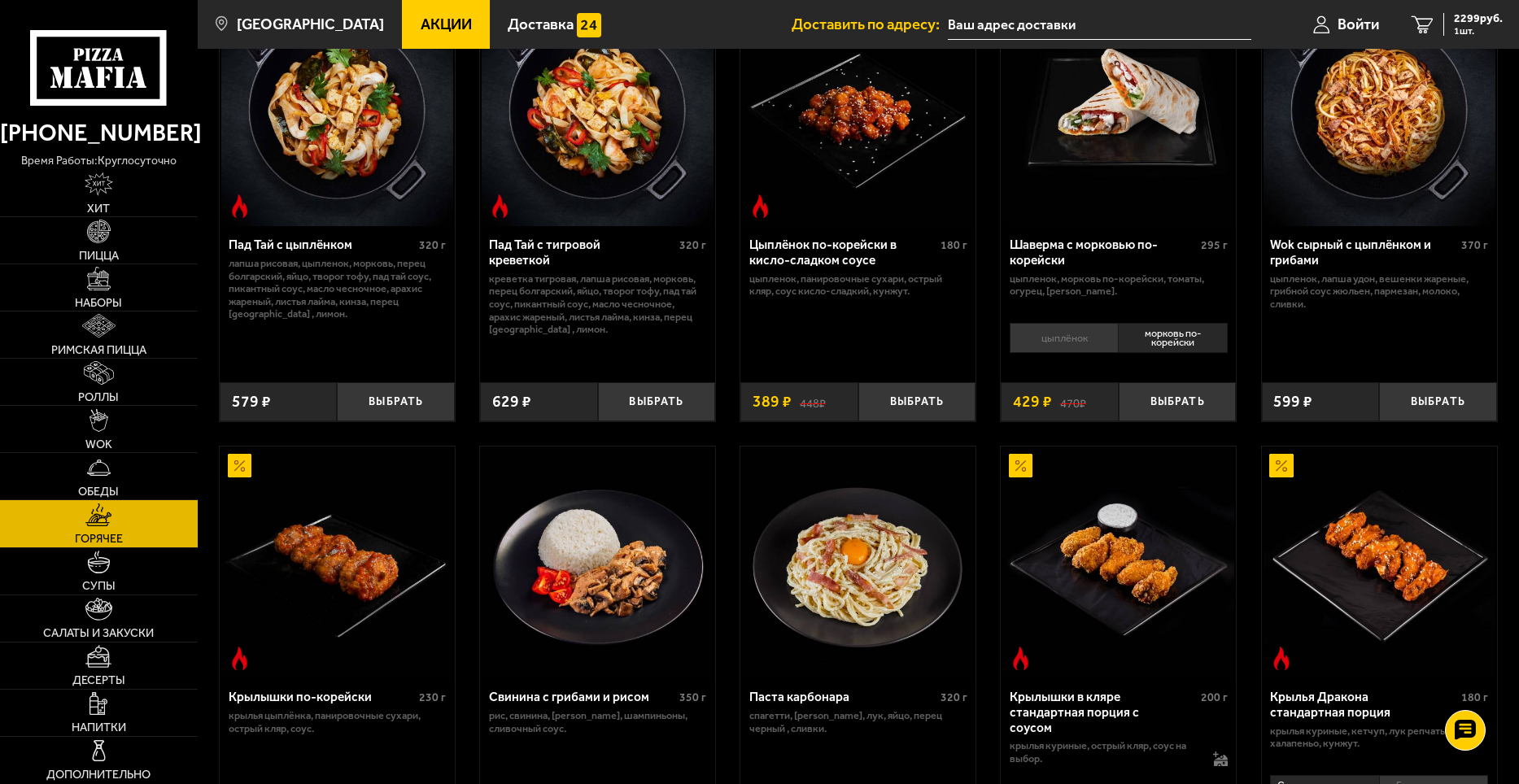
scroll to position [82, 0]
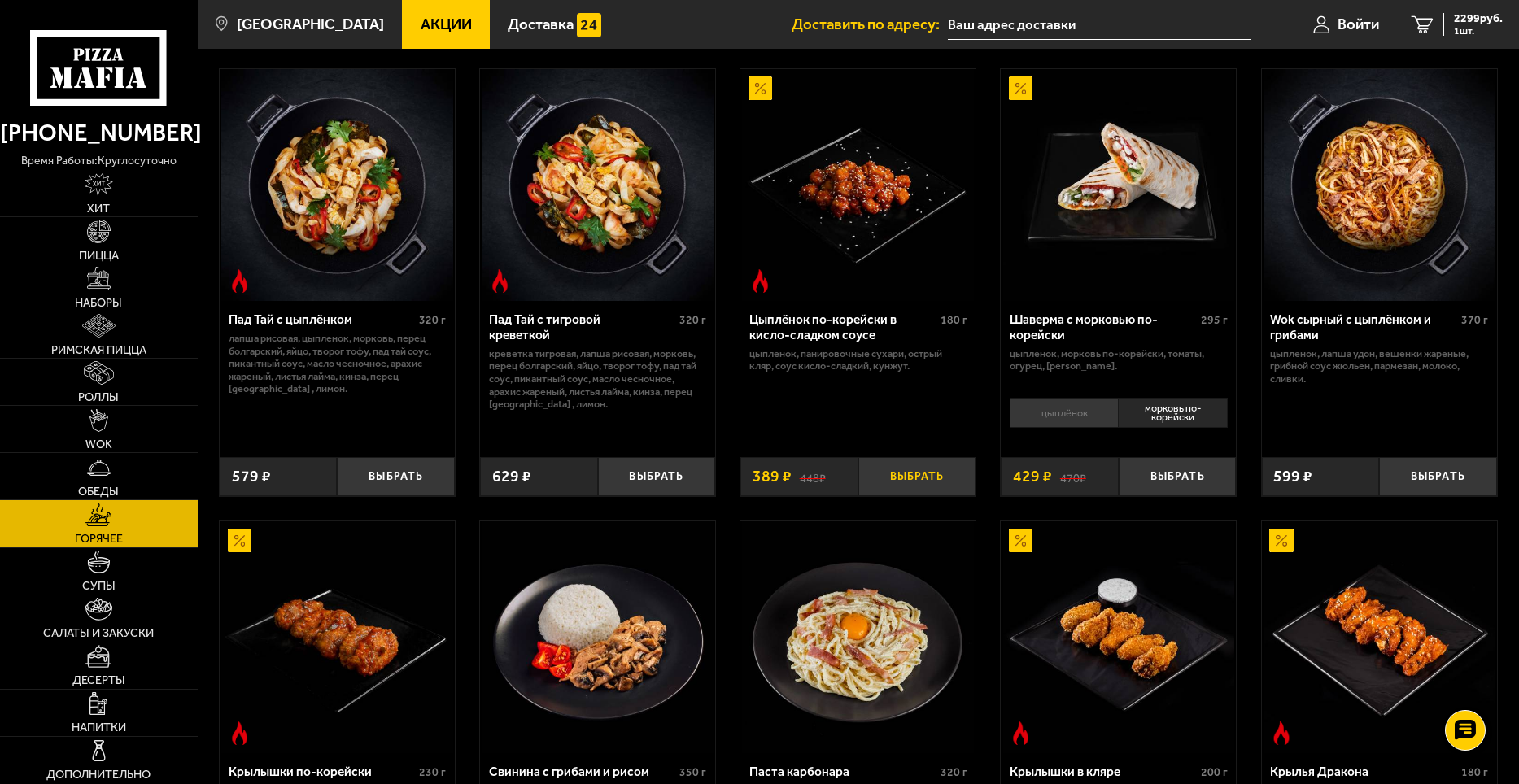
click at [907, 472] on button "Выбрать" at bounding box center [918, 477] width 118 height 39
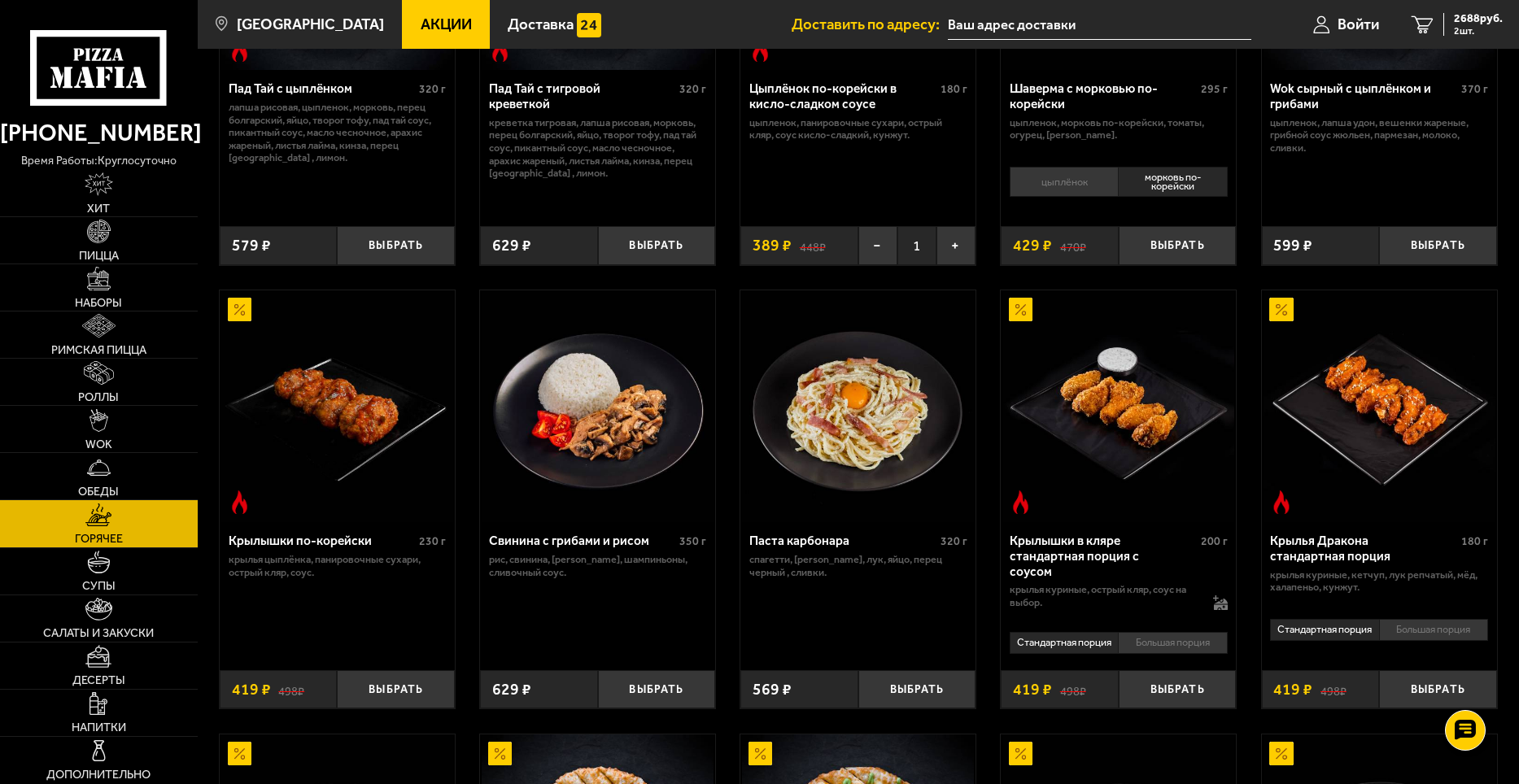
scroll to position [407, 0]
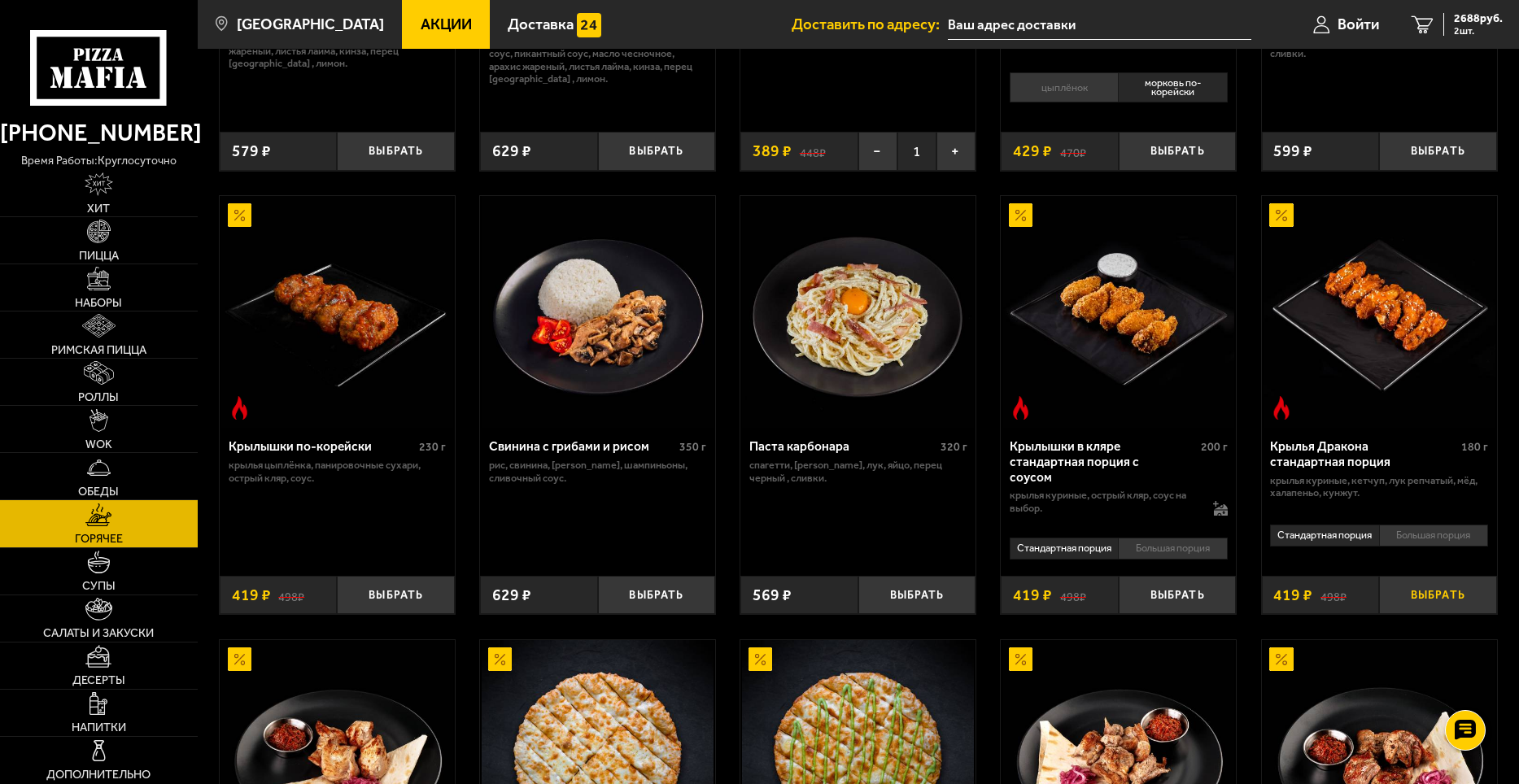
click at [1428, 589] on button "Выбрать" at bounding box center [1438, 596] width 118 height 39
click at [1188, 597] on button "Выбрать" at bounding box center [1178, 596] width 118 height 39
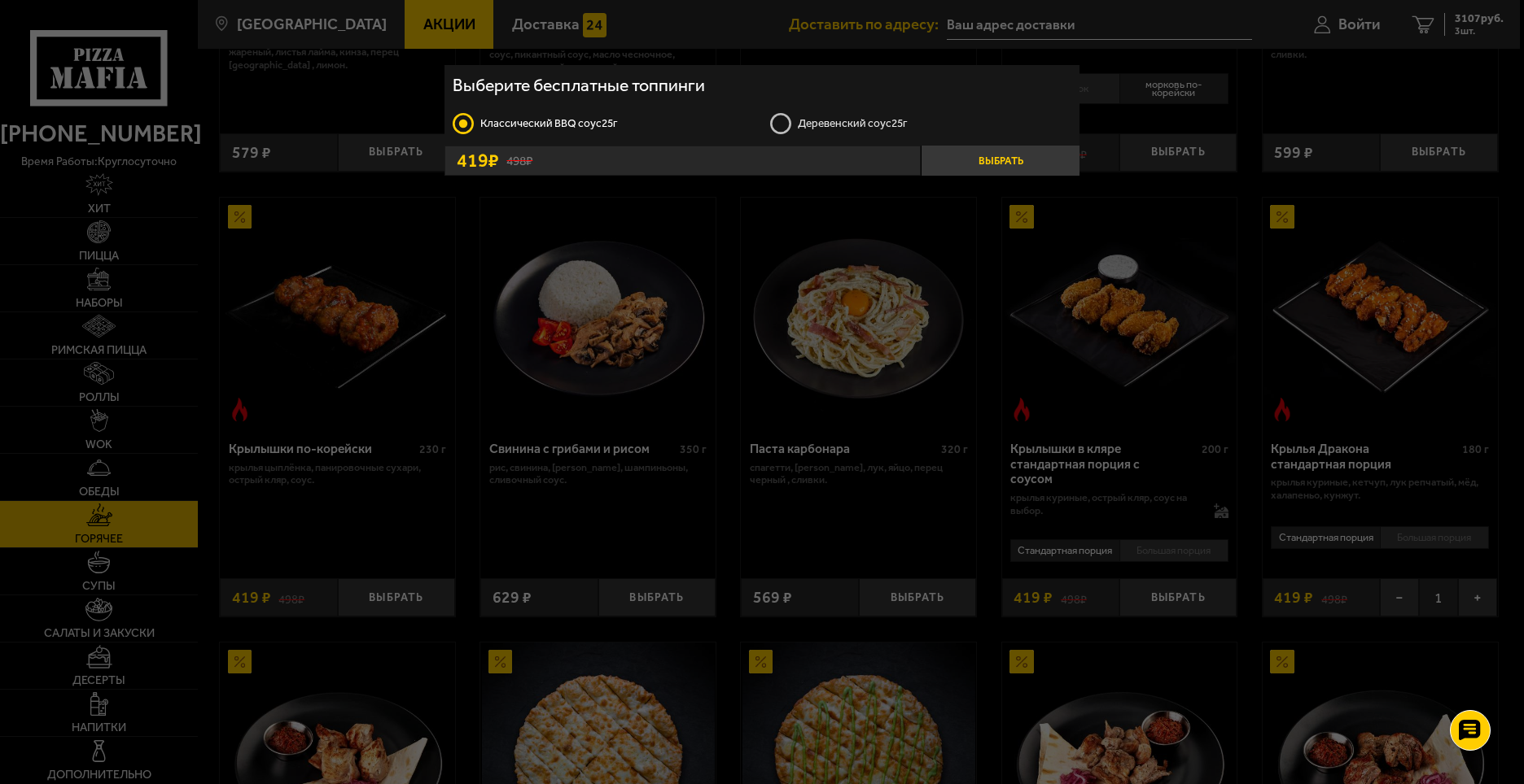
click at [978, 161] on button "Выбрать" at bounding box center [1000, 161] width 159 height 30
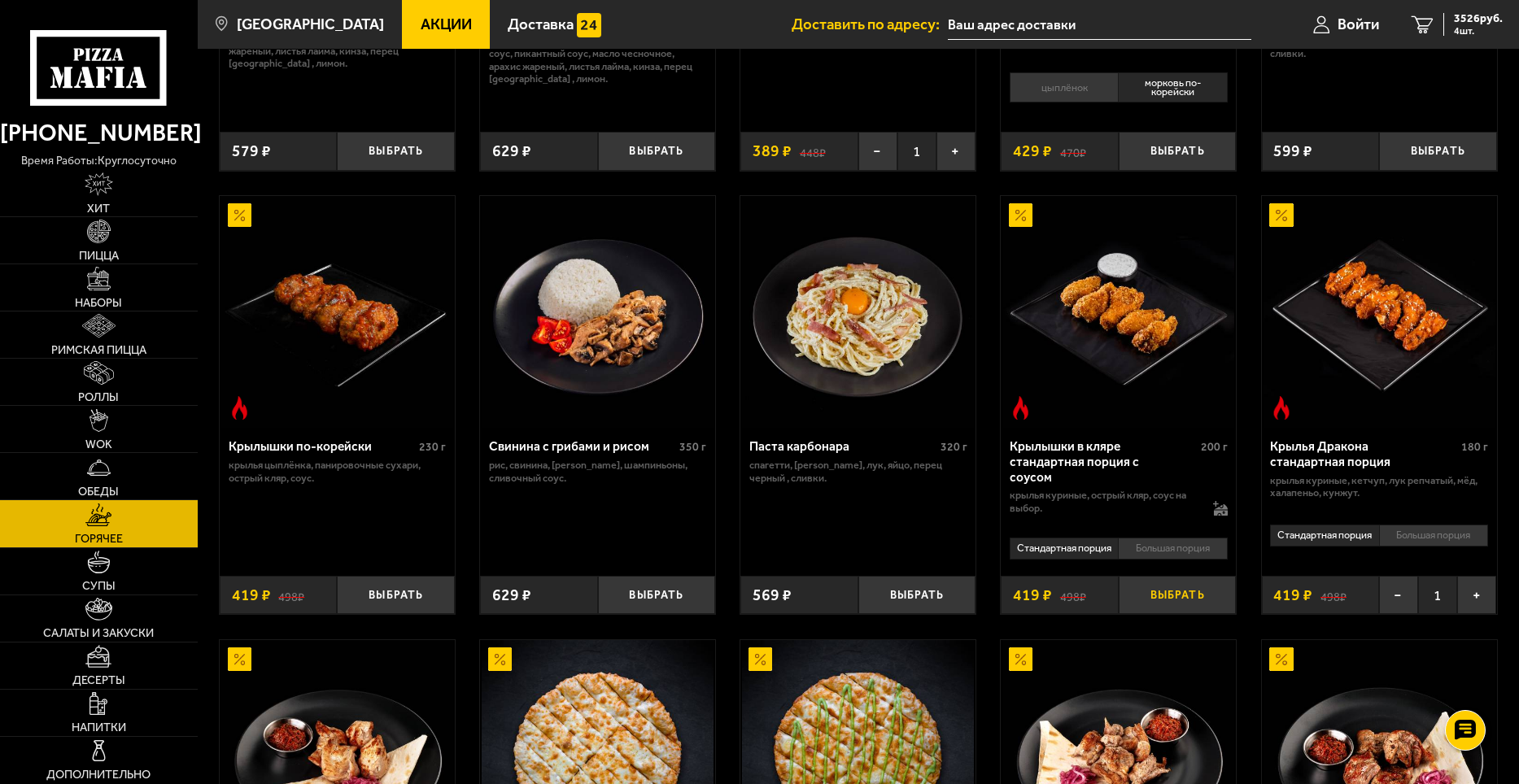
click at [1207, 593] on button "Выбрать" at bounding box center [1178, 596] width 118 height 39
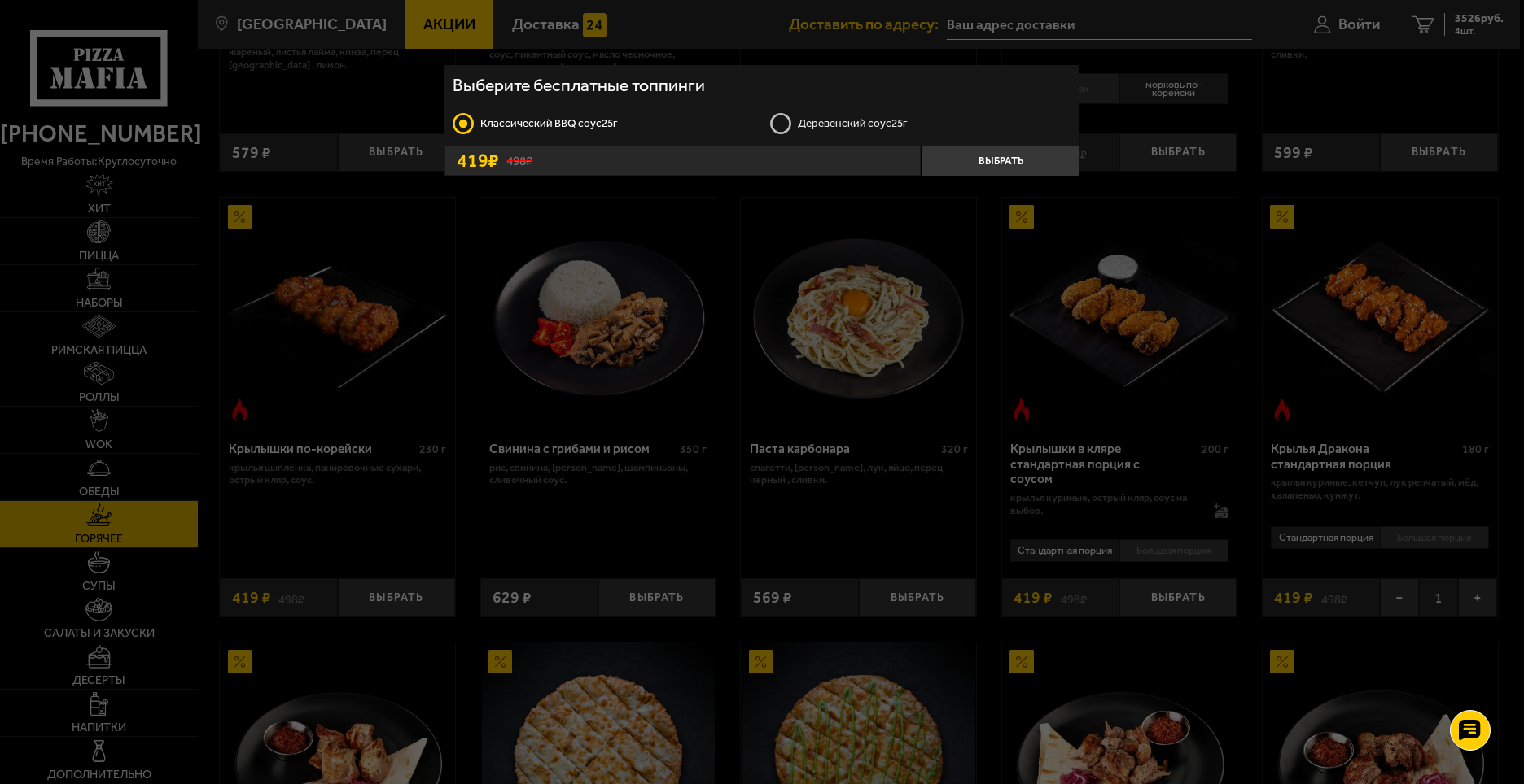
drag, startPoint x: 817, startPoint y: 136, endPoint x: 796, endPoint y: 128, distance: 22.5
click at [815, 134] on ul "Класcический BBQ соус 25г Деревенский соус 25г" at bounding box center [762, 124] width 635 height 45
click at [782, 128] on label "Деревенский соус 25г" at bounding box center [921, 123] width 302 height 23
click at [0, 0] on input "Деревенский соус 25г" at bounding box center [0, 0] width 0 height 0
click at [971, 151] on button "Выбрать" at bounding box center [1000, 161] width 159 height 30
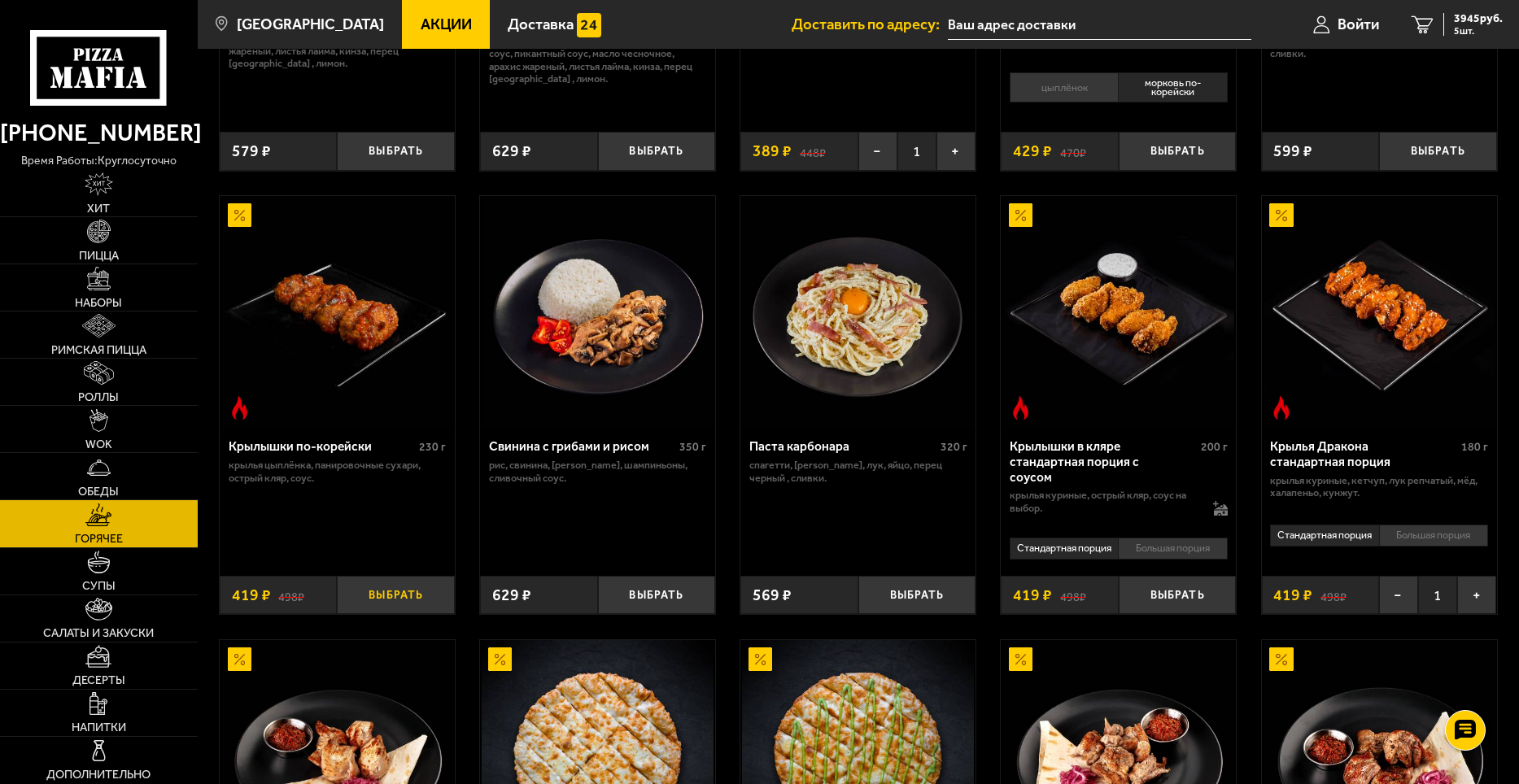
click at [393, 590] on button "Выбрать" at bounding box center [396, 596] width 118 height 39
click at [1449, 18] on div "4364 руб. 6 шт." at bounding box center [1473, 24] width 59 height 22
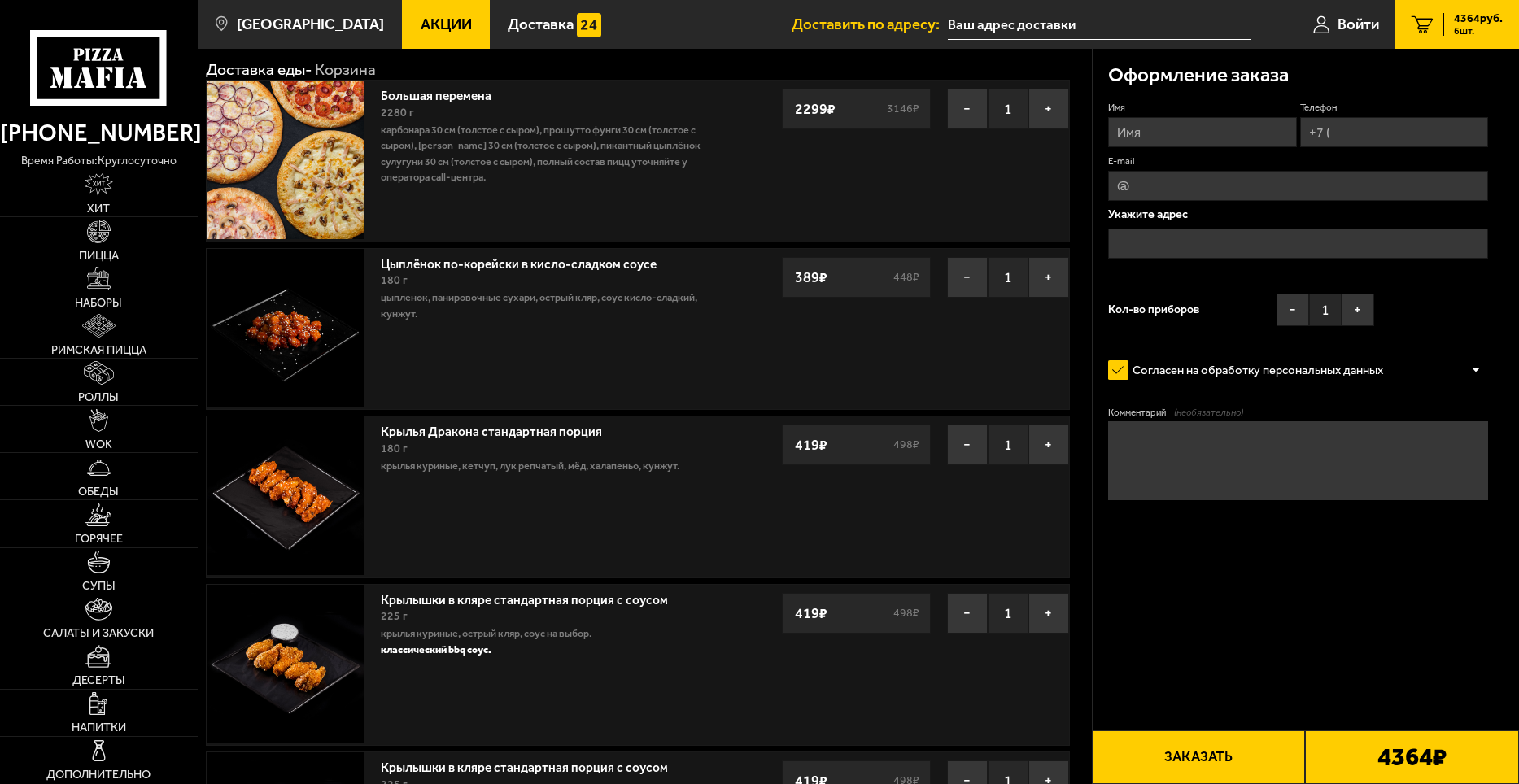
scroll to position [163, 0]
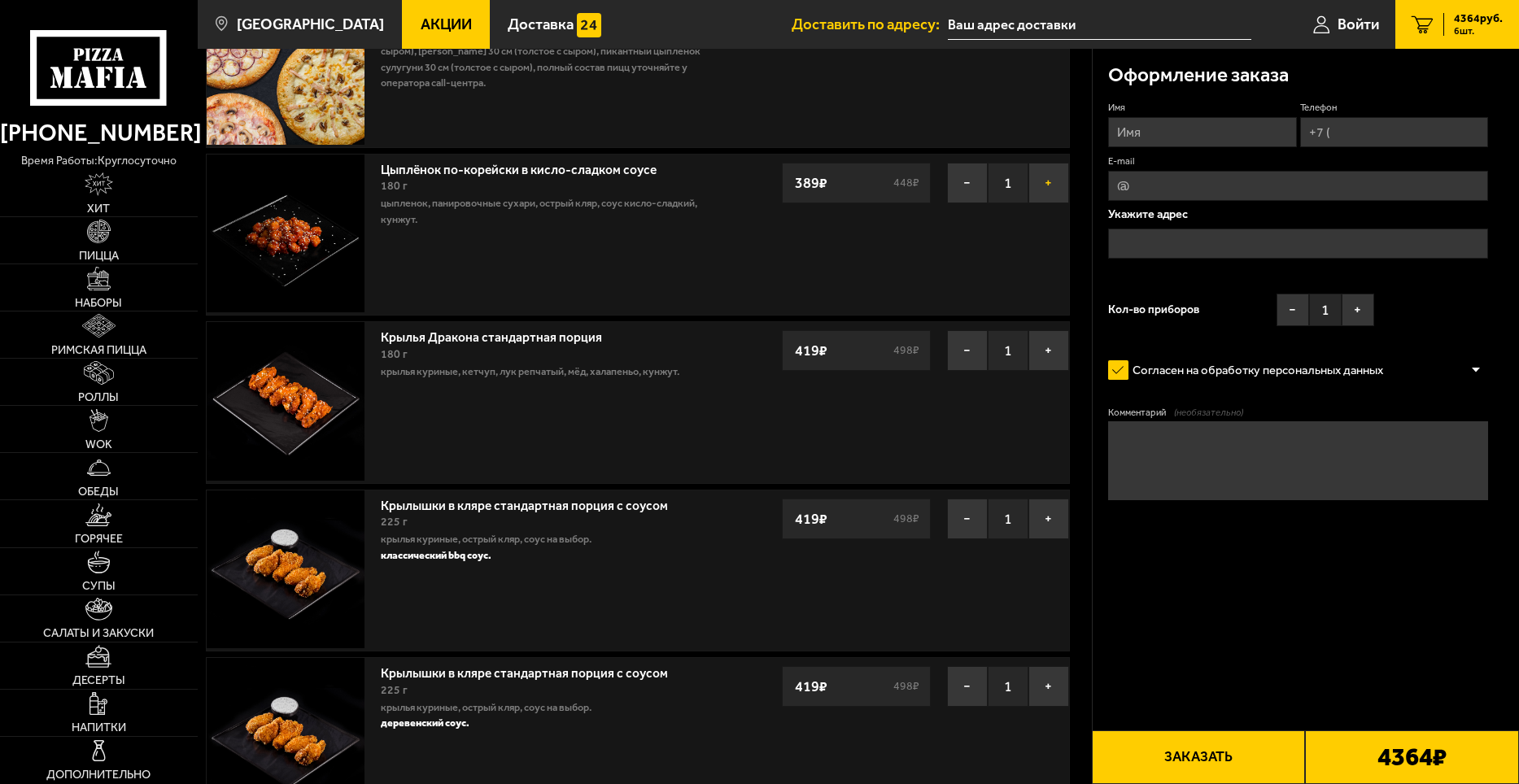
click at [1045, 180] on button "+" at bounding box center [1049, 183] width 40 height 40
click at [1049, 349] on button "+" at bounding box center [1049, 350] width 40 height 40
click at [1041, 517] on button "+" at bounding box center [1049, 519] width 40 height 40
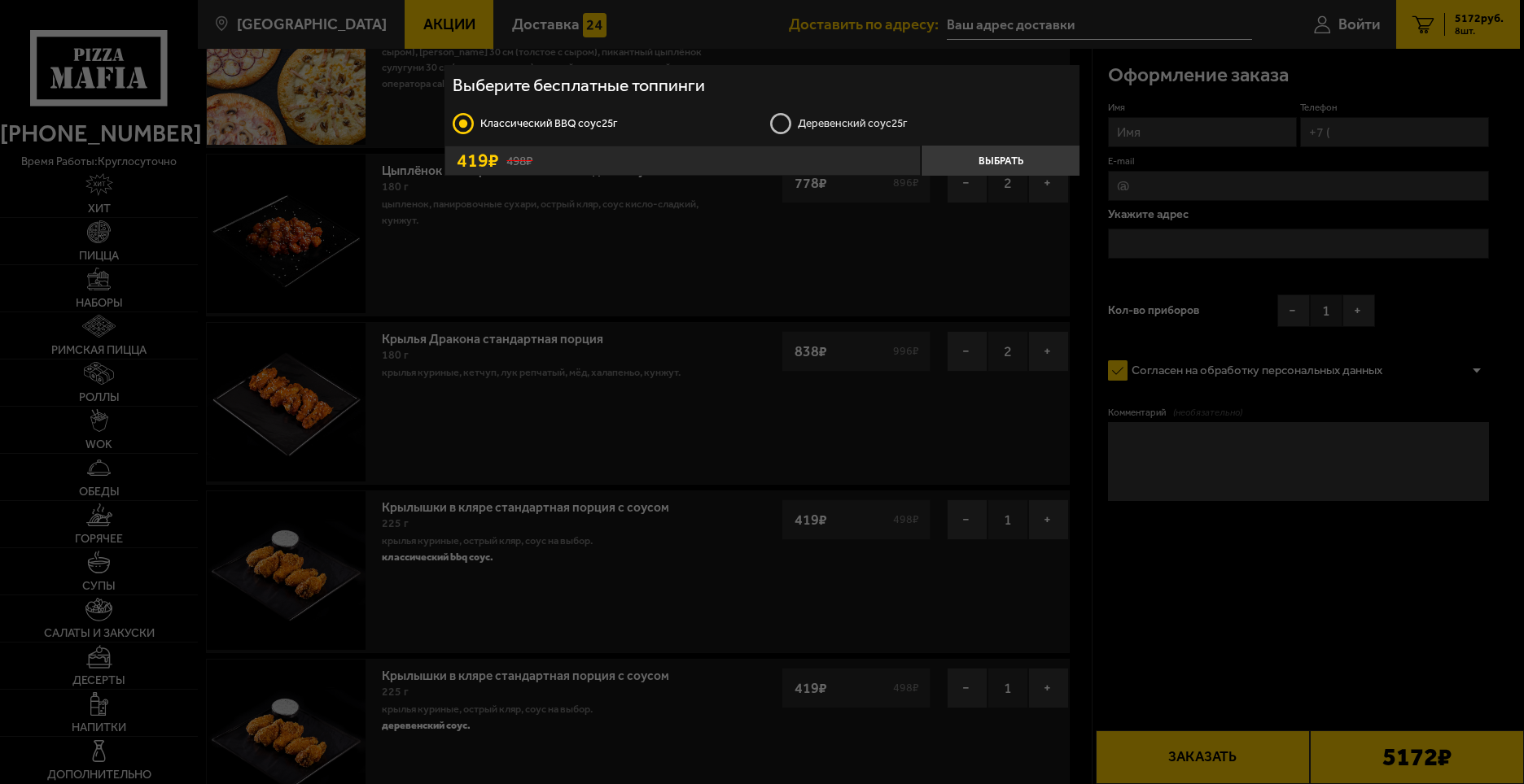
click at [802, 119] on label "Деревенский соус 25г" at bounding box center [921, 123] width 302 height 23
click at [0, 0] on input "Деревенский соус 25г" at bounding box center [0, 0] width 0 height 0
click at [1029, 166] on button "Выбрать" at bounding box center [1000, 161] width 159 height 30
